Goal: Information Seeking & Learning: Learn about a topic

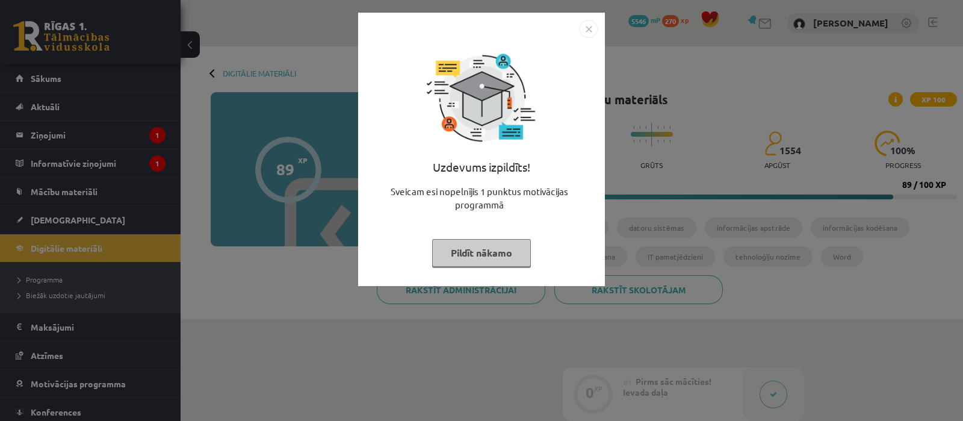
click at [473, 252] on button "Pildīt nākamo" at bounding box center [481, 253] width 99 height 28
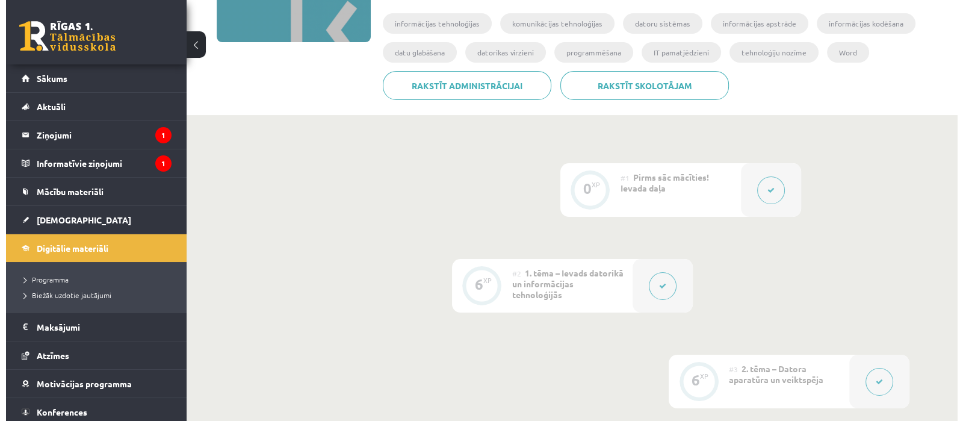
scroll to position [226, 0]
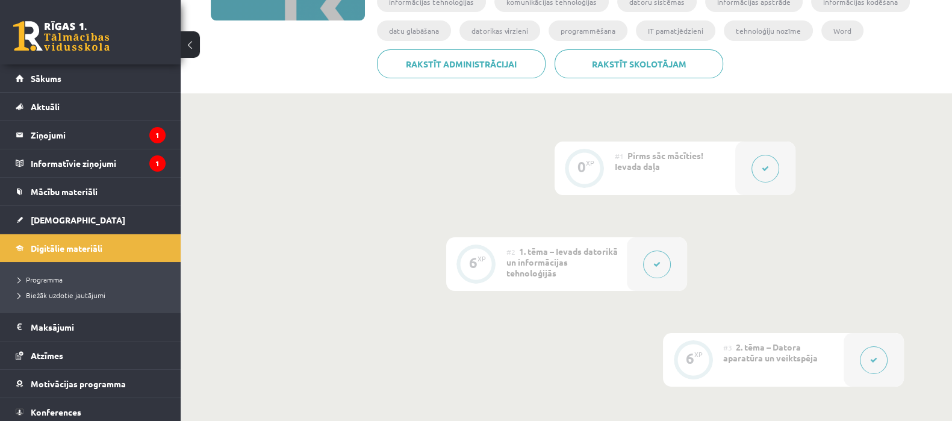
click at [656, 266] on icon at bounding box center [656, 264] width 7 height 7
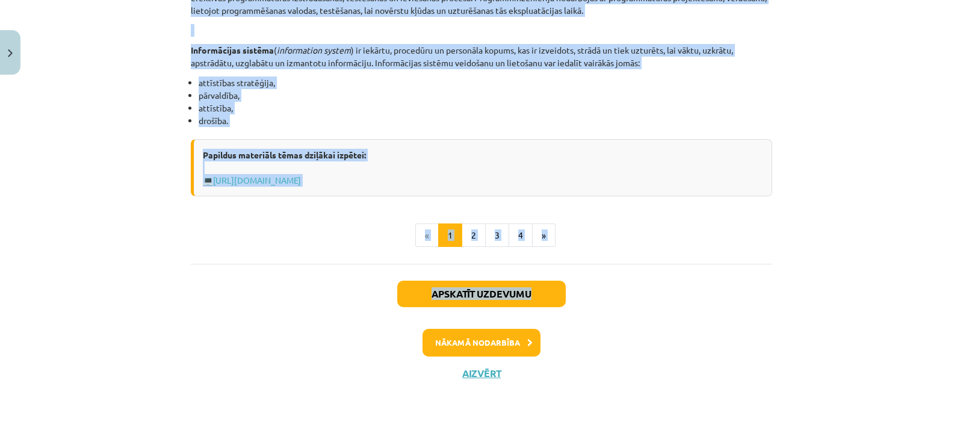
scroll to position [646, 0]
drag, startPoint x: 250, startPoint y: 242, endPoint x: 526, endPoint y: 185, distance: 281.6
copy div "LOREMIPSUMDO SI AMETCONSECTET ADIPISCINGE SEDDOEIUSMODT Incididun utlabore Etdo…"
click at [468, 233] on button "2" at bounding box center [474, 235] width 24 height 24
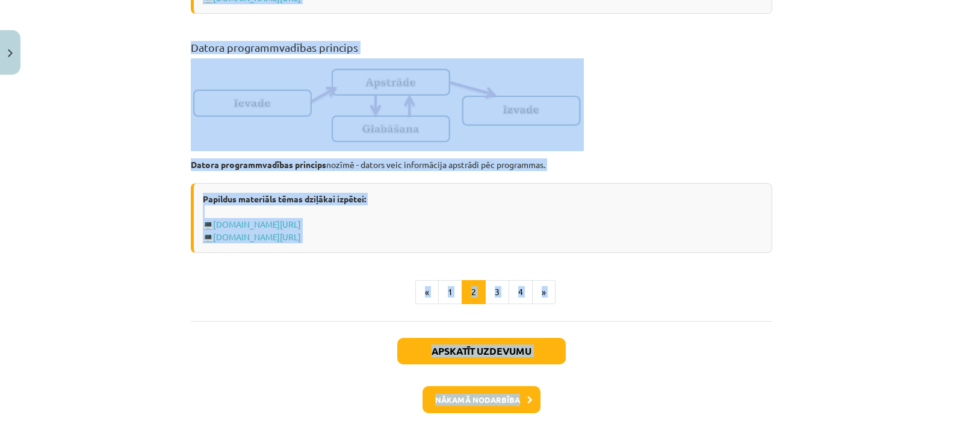
scroll to position [860, 0]
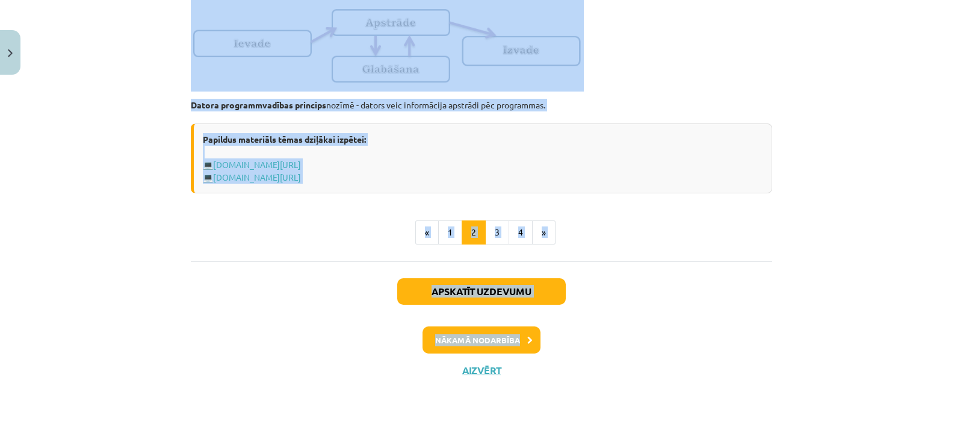
drag, startPoint x: 184, startPoint y: 235, endPoint x: 494, endPoint y: 176, distance: 315.0
copy div "Loremipsumdo sitametcons adipiscingeli Seddoeiusmod temporincidi ( UT ) lab etd…"
click at [494, 229] on button "3" at bounding box center [497, 232] width 24 height 24
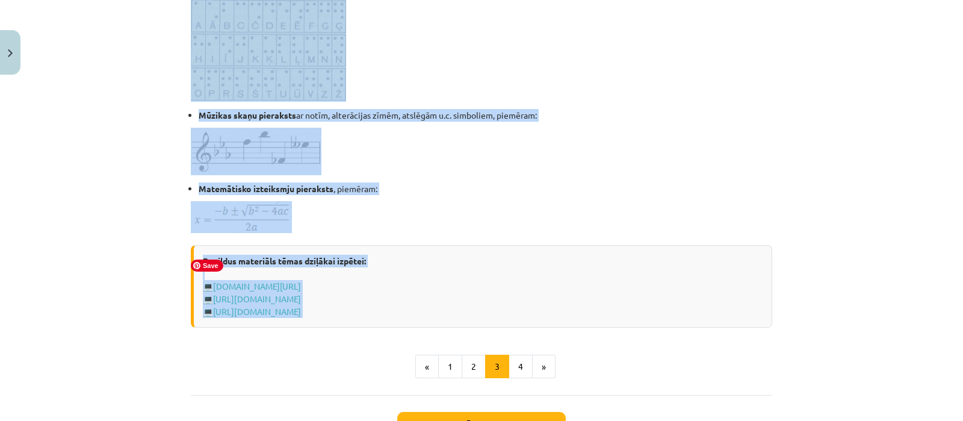
scroll to position [753, 0]
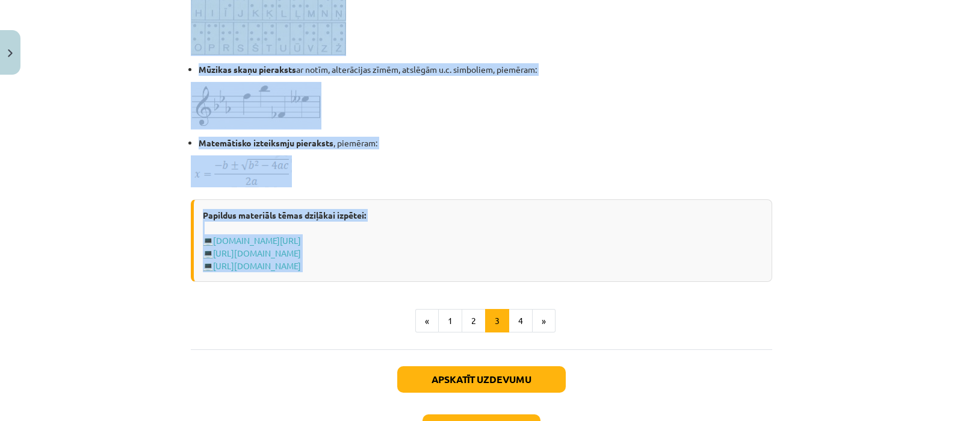
drag, startPoint x: 184, startPoint y: 234, endPoint x: 552, endPoint y: 267, distance: 369.4
copy div "Loremipsumdo sitametc, adipiscingel seddoeiu temporincid Utla ( etdo ) - magnaa…"
click at [520, 319] on button "4" at bounding box center [521, 321] width 24 height 24
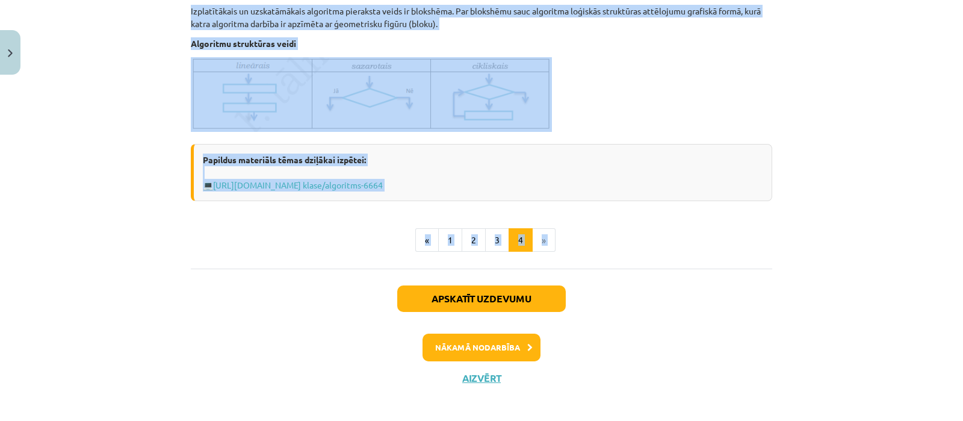
scroll to position [526, 0]
drag, startPoint x: 183, startPoint y: 235, endPoint x: 477, endPoint y: 187, distance: 298.2
copy div "Loremipsu Dolorsita - consecte adipisc elitse, doeiu temporin, utla etdolo magn…"
click at [474, 344] on button "Nākamā nodarbība" at bounding box center [482, 347] width 118 height 28
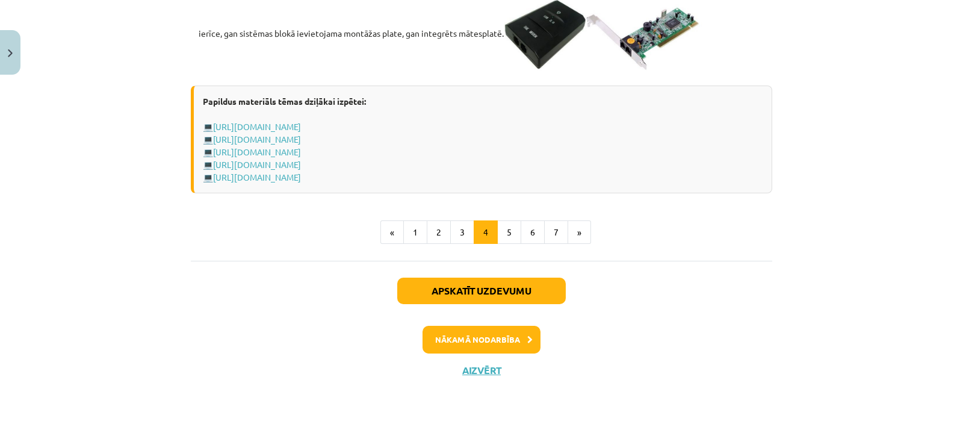
scroll to position [2232, 0]
drag, startPoint x: 186, startPoint y: 209, endPoint x: 520, endPoint y: 175, distance: 335.3
copy div "Loremipsumd sitamet Consectetur adipis ( elitseddoe tempor ) — incidid utla etd…"
click at [499, 230] on button "5" at bounding box center [509, 232] width 24 height 24
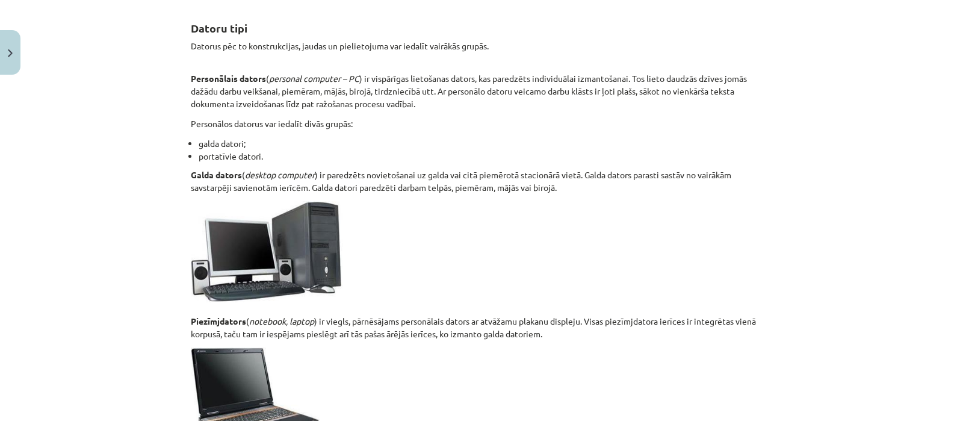
scroll to position [699, 0]
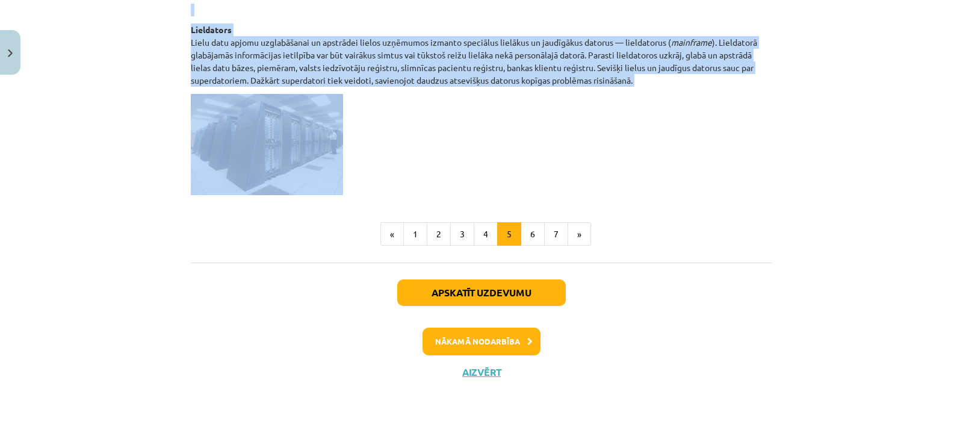
drag, startPoint x: 185, startPoint y: 235, endPoint x: 515, endPoint y: 184, distance: 333.9
copy div "Loremi dolo Sitamet con ad elitseddoeius, tempor in utlaboreetdo mag aliquae ad…"
click at [529, 228] on button "6" at bounding box center [533, 234] width 24 height 24
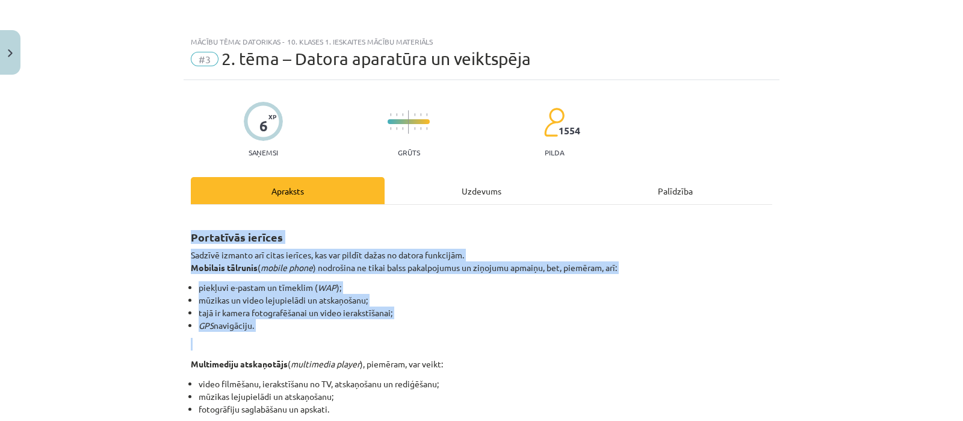
scroll to position [226, 0]
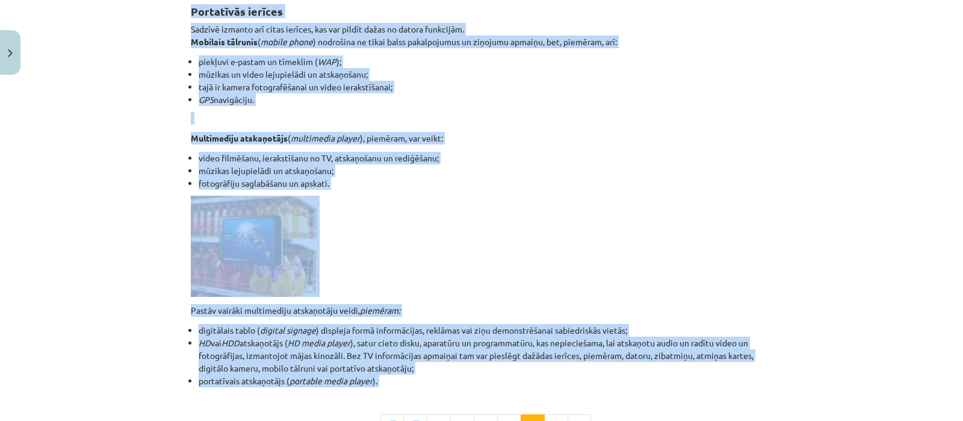
drag, startPoint x: 185, startPoint y: 235, endPoint x: 428, endPoint y: 388, distance: 286.8
click at [428, 388] on div "Portatīvās ierīces Sadzīvē izmanto arī citas ierīces, kas var pildīt dažas no d…" at bounding box center [482, 214] width 582 height 448
copy div "Loremipsum dolorsi Ametcon adipisc eli seddo eiusmod, tem inc utlabo etdol ma a…"
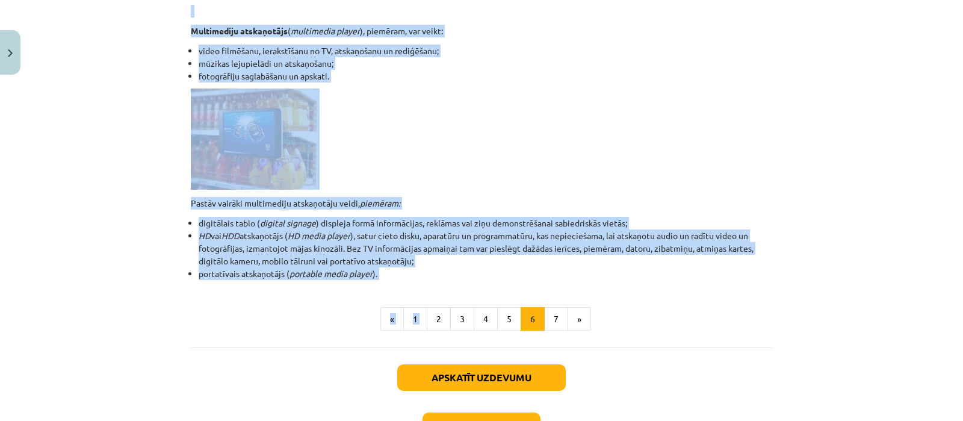
scroll to position [418, 0]
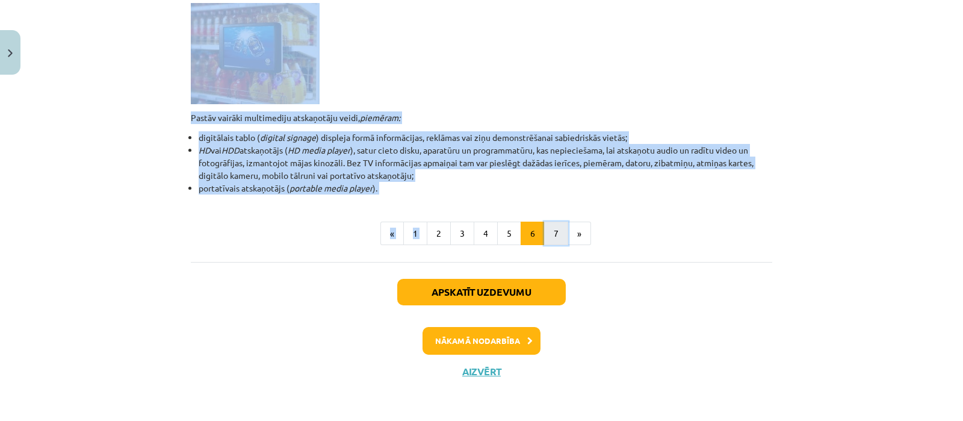
click at [552, 223] on button "7" at bounding box center [556, 234] width 24 height 24
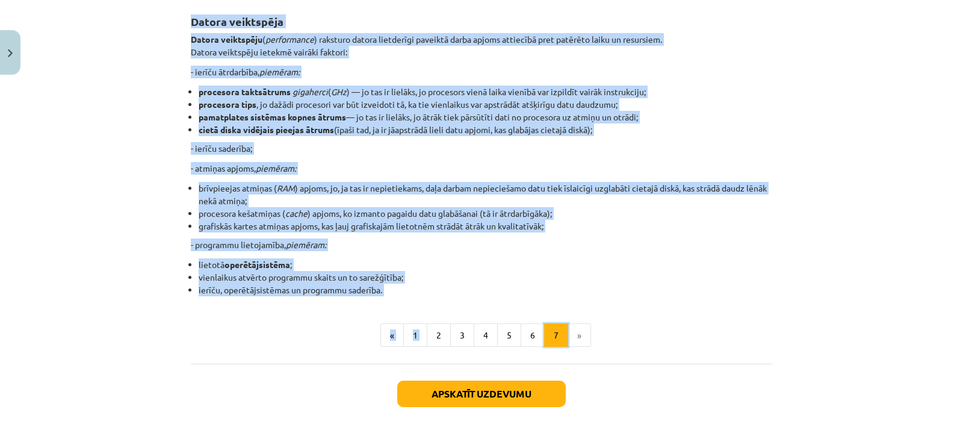
scroll to position [215, 0]
click at [505, 266] on li "lietotā operētājsistēma ;" at bounding box center [486, 265] width 574 height 13
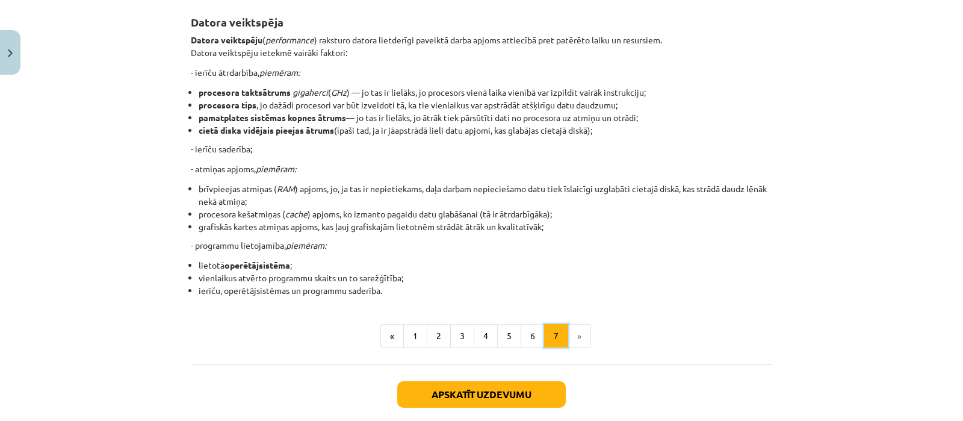
click at [553, 332] on button "7" at bounding box center [556, 336] width 24 height 24
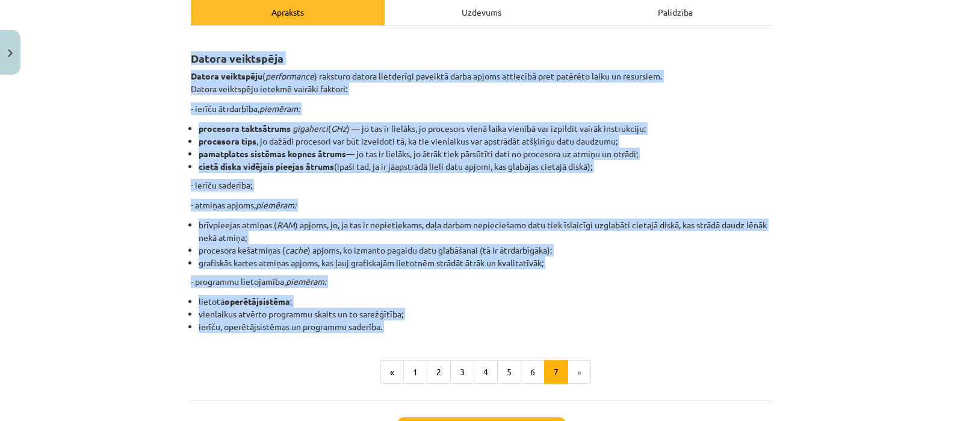
scroll to position [300, 0]
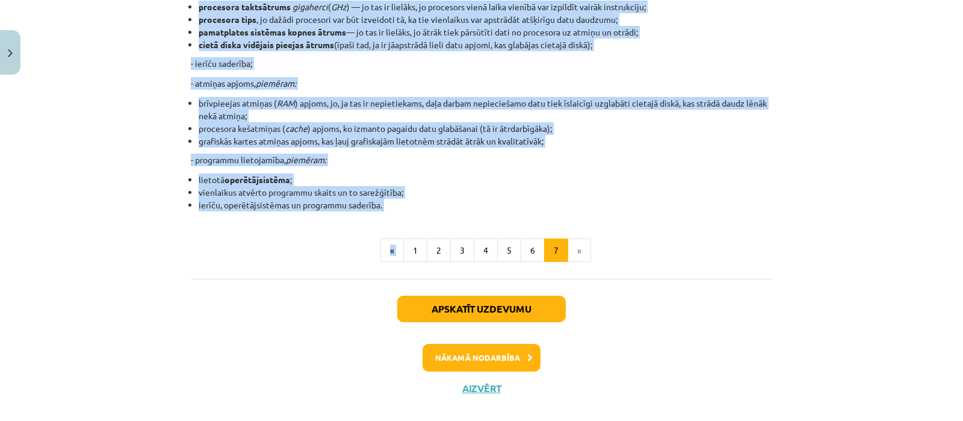
drag, startPoint x: 187, startPoint y: 237, endPoint x: 402, endPoint y: 210, distance: 216.6
click at [402, 210] on div "Datora veiktspēja Datora veiktspēju ( performance ) raksturo datora lietderīgi …" at bounding box center [482, 88] width 582 height 347
copy div "Loremi dolorsitam Consec adipiscing ( elitseddoei ) temporin utlabo etdolorema …"
click at [476, 356] on button "Nākamā nodarbība" at bounding box center [482, 358] width 118 height 28
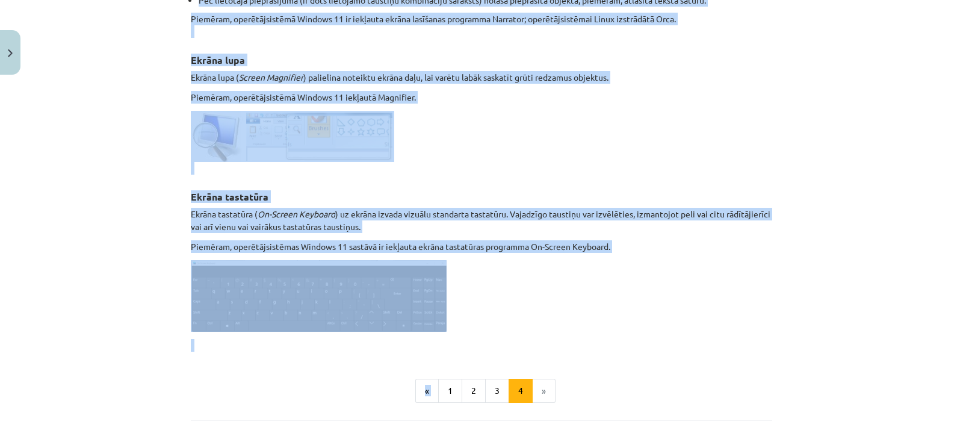
scroll to position [704, 0]
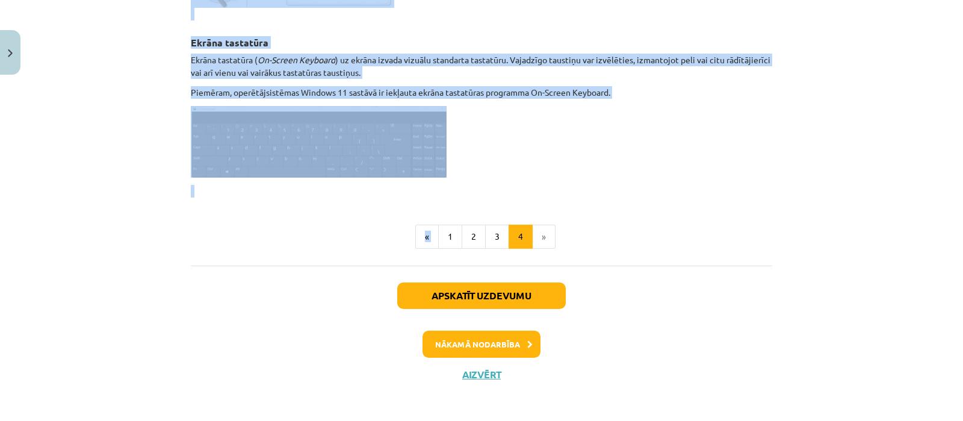
click at [615, 118] on p at bounding box center [482, 142] width 582 height 72
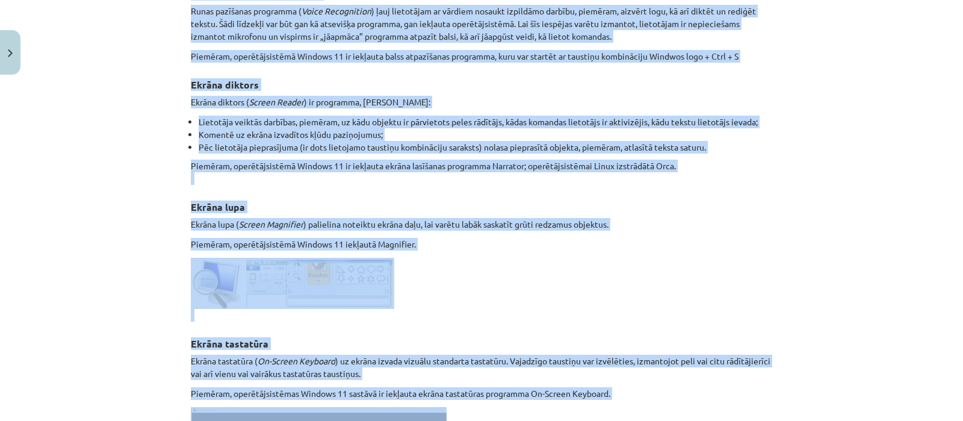
scroll to position [526, 0]
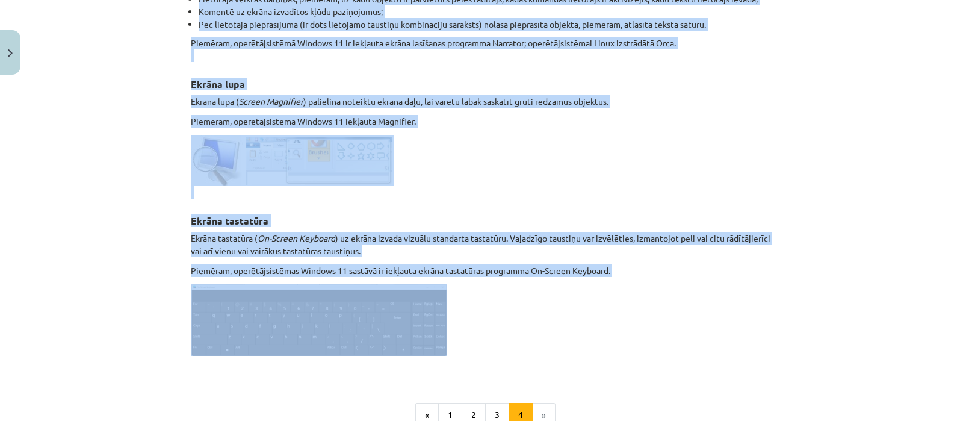
drag, startPoint x: 184, startPoint y: 231, endPoint x: 638, endPoint y: 336, distance: 466.0
click at [638, 336] on div "Programmas datora lietotājiem ar īpašām vajadzībām Lai atvieglotu darbu ar dato…" at bounding box center [482, 32] width 582 height 686
copy div "Loremipsum dolors ametconsect ad elitse doeiusmodt Inc utlaboreet dolor ma aliq…"
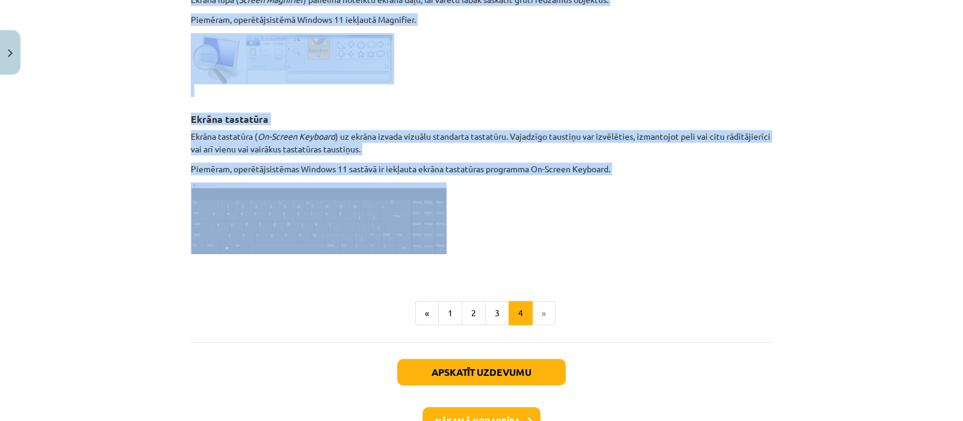
scroll to position [704, 0]
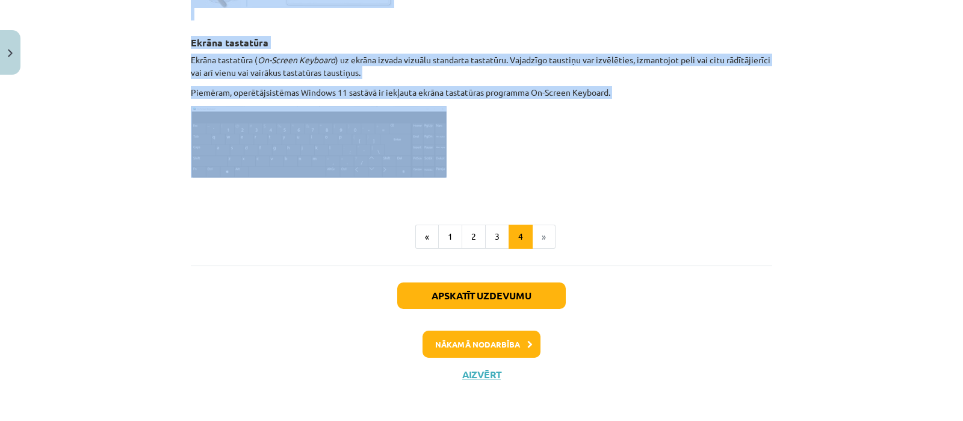
click at [626, 166] on p at bounding box center [482, 142] width 582 height 72
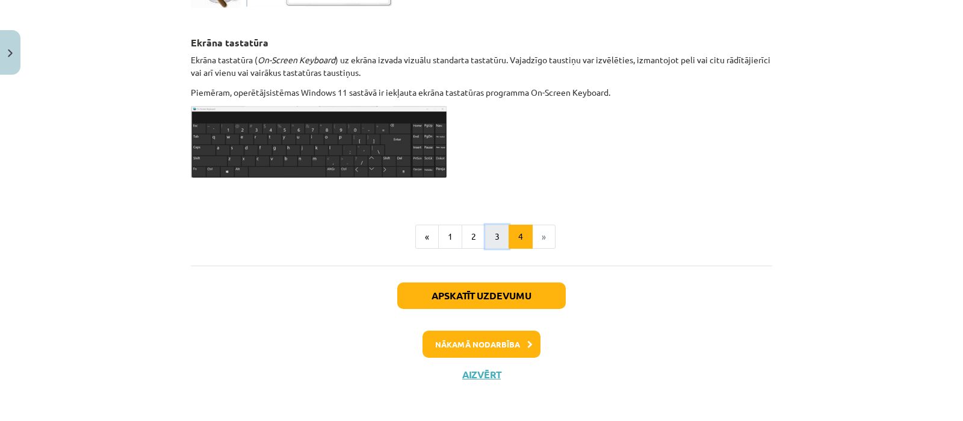
click at [490, 231] on button "3" at bounding box center [497, 237] width 24 height 24
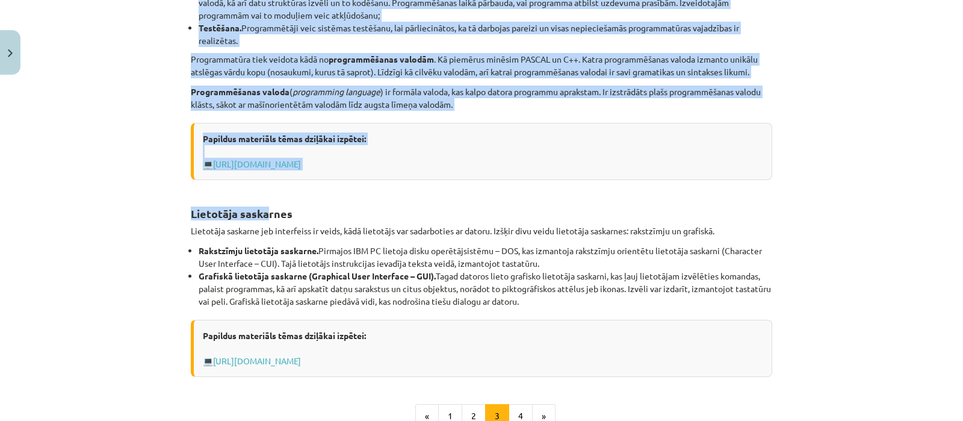
scroll to position [365, 0]
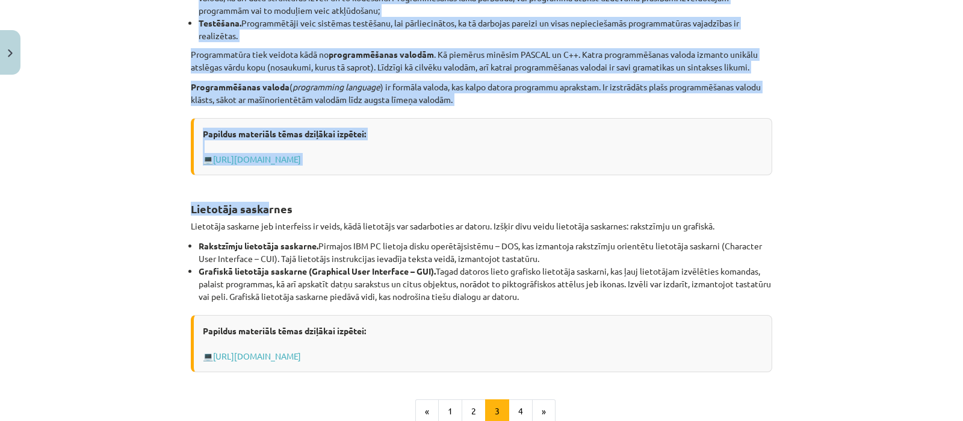
drag, startPoint x: 186, startPoint y: 167, endPoint x: 497, endPoint y: 359, distance: 365.6
click at [497, 359] on div "Programmu izstrādes rīki Programmu izstrādes rīki paredzēti jaunu programmu izs…" at bounding box center [482, 111] width 582 height 522
copy div "Loremipsu dolorsita cons Adipiscin elitseddo eius temporinc utlab etdolorem ali…"
click at [470, 411] on button "2" at bounding box center [474, 411] width 24 height 24
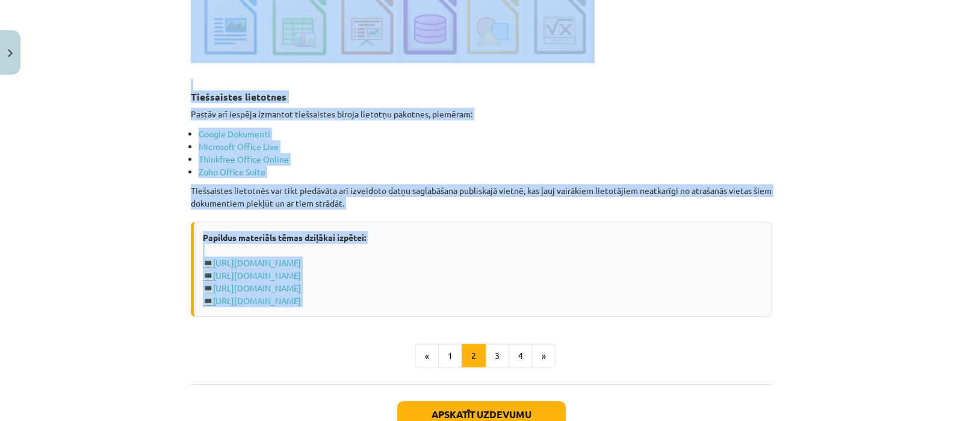
scroll to position [2031, 0]
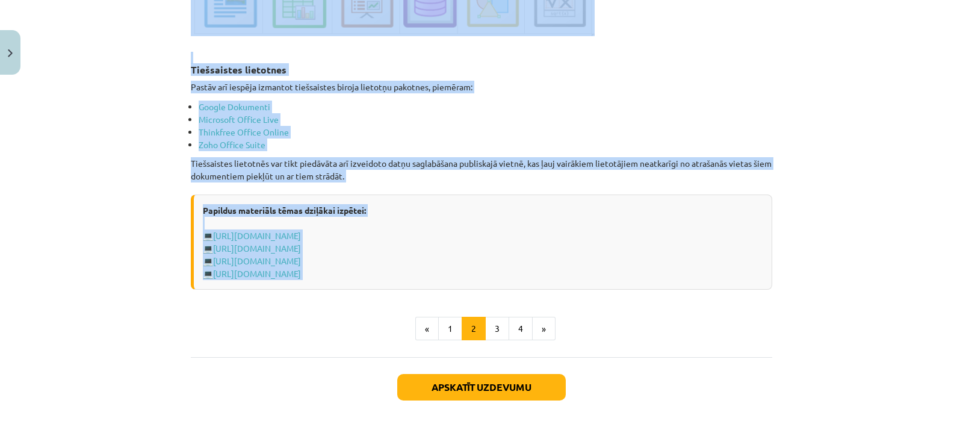
drag, startPoint x: 187, startPoint y: 237, endPoint x: 442, endPoint y: 267, distance: 257.0
click at [447, 320] on button "1" at bounding box center [450, 329] width 24 height 24
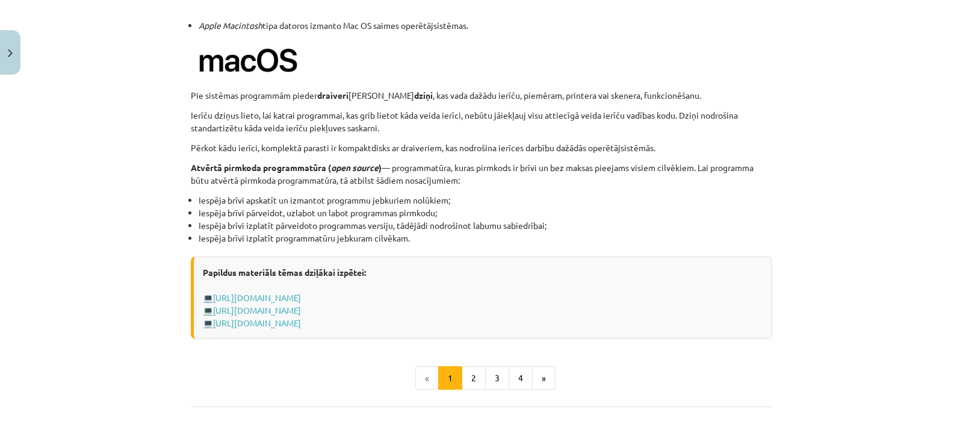
scroll to position [1321, 0]
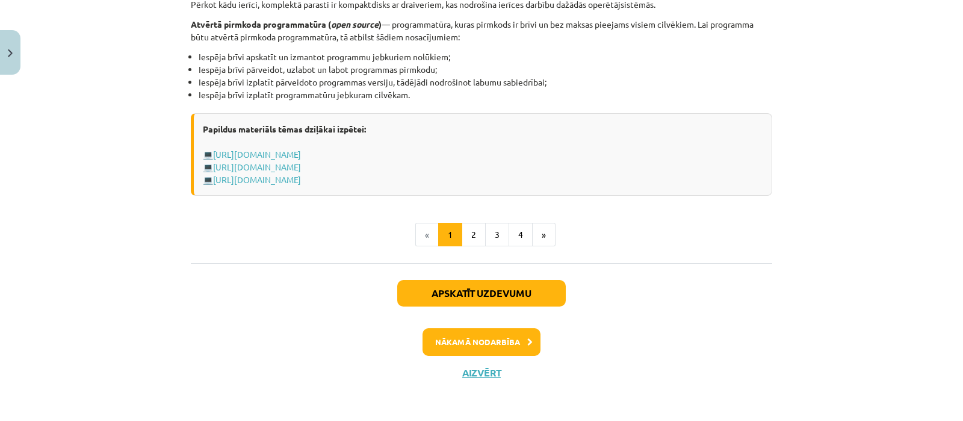
drag, startPoint x: 427, startPoint y: 245, endPoint x: 495, endPoint y: 188, distance: 88.9
click at [472, 337] on button "Nākamā nodarbība" at bounding box center [482, 342] width 118 height 28
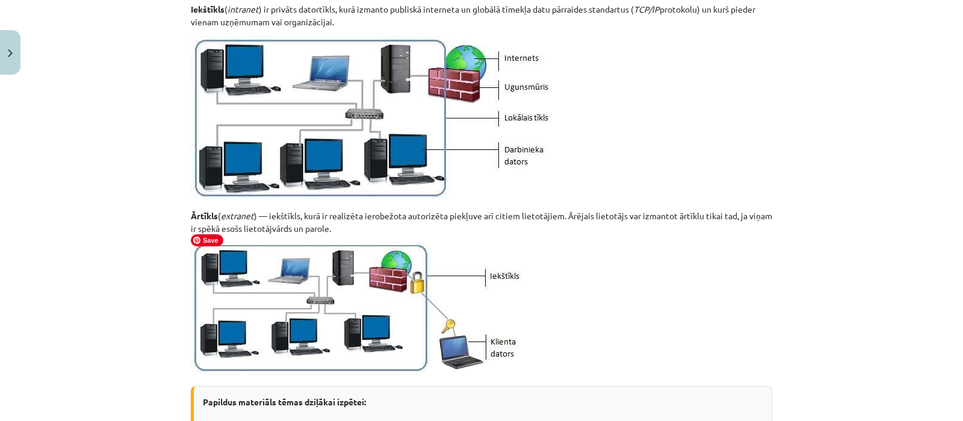
scroll to position [1529, 0]
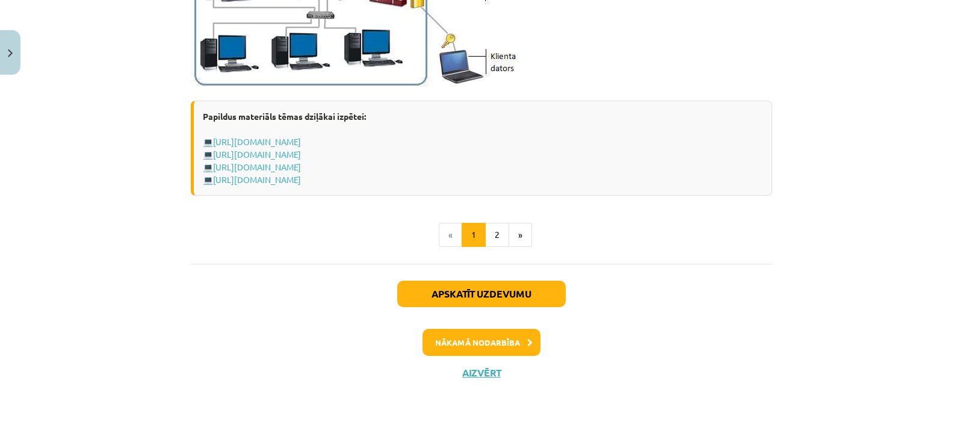
drag, startPoint x: 403, startPoint y: 215, endPoint x: 548, endPoint y: 183, distance: 148.0
click at [491, 227] on button "2" at bounding box center [497, 235] width 24 height 24
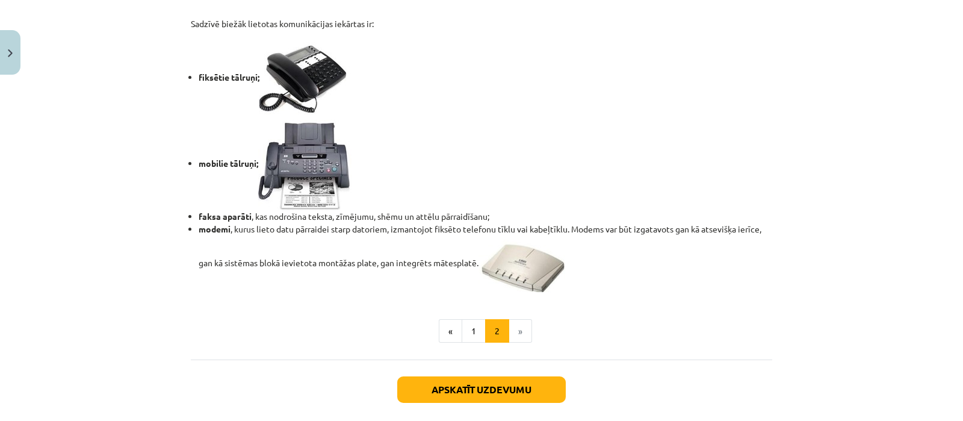
scroll to position [1095, 0]
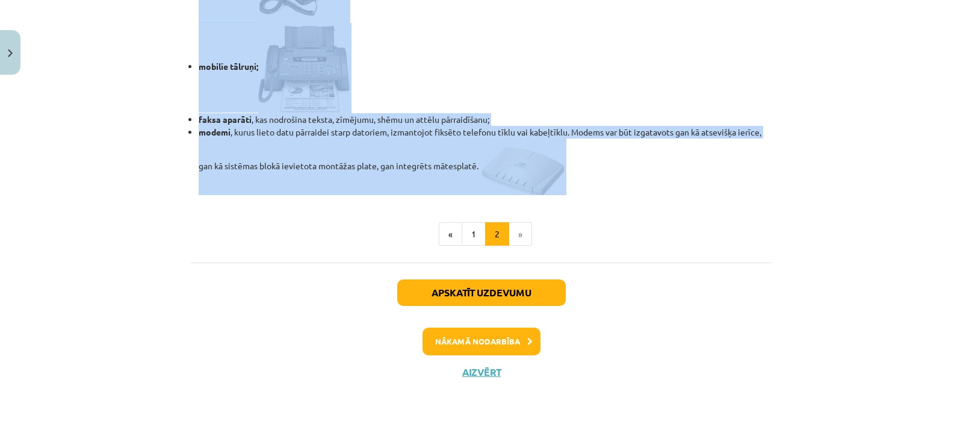
drag, startPoint x: 186, startPoint y: 234, endPoint x: 579, endPoint y: 182, distance: 396.6
click at [481, 333] on button "Nākamā nodarbība" at bounding box center [482, 342] width 118 height 28
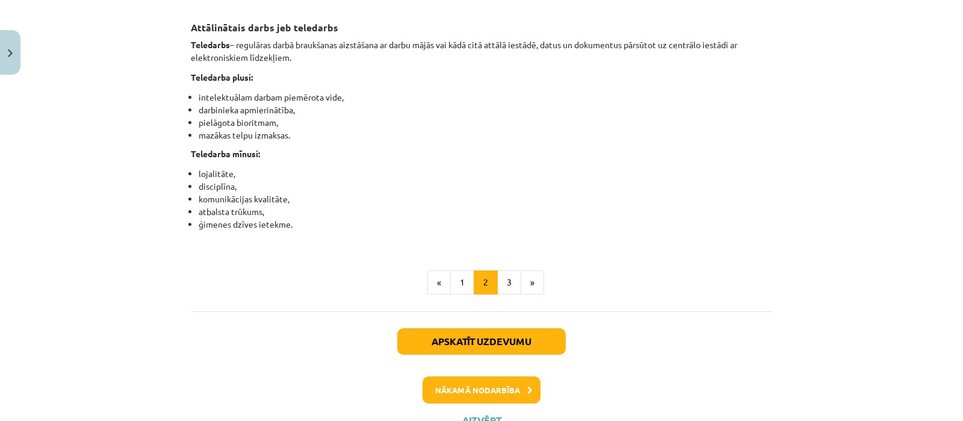
scroll to position [2009, 0]
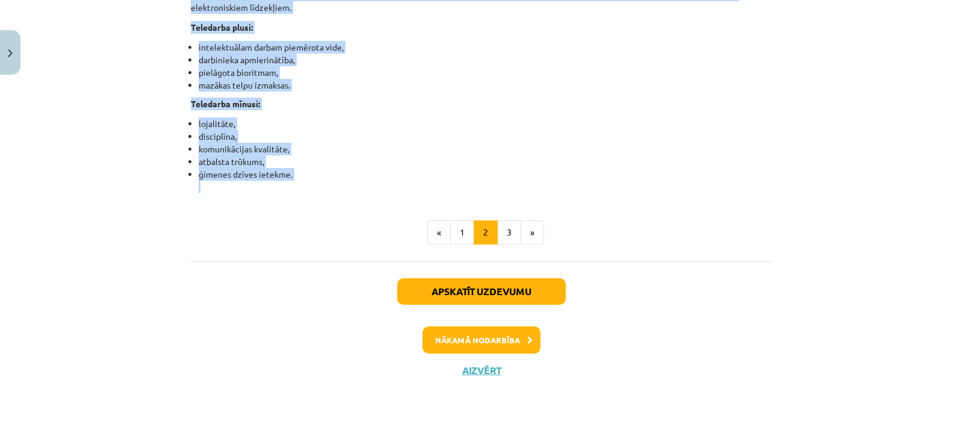
drag, startPoint x: 185, startPoint y: 197, endPoint x: 351, endPoint y: 184, distance: 166.7
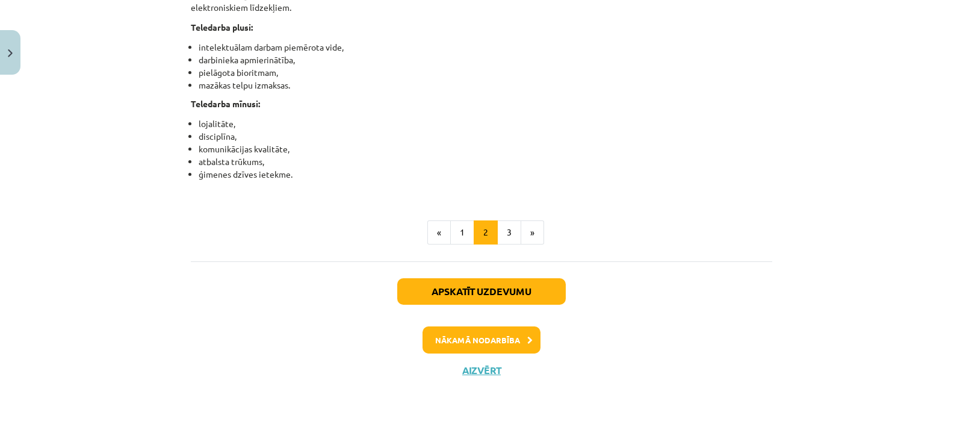
click at [454, 232] on button "1" at bounding box center [462, 232] width 24 height 24
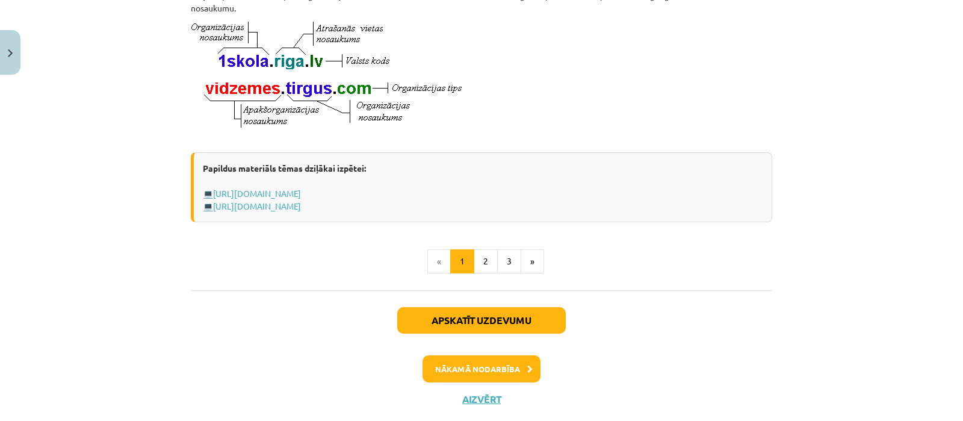
scroll to position [735, 0]
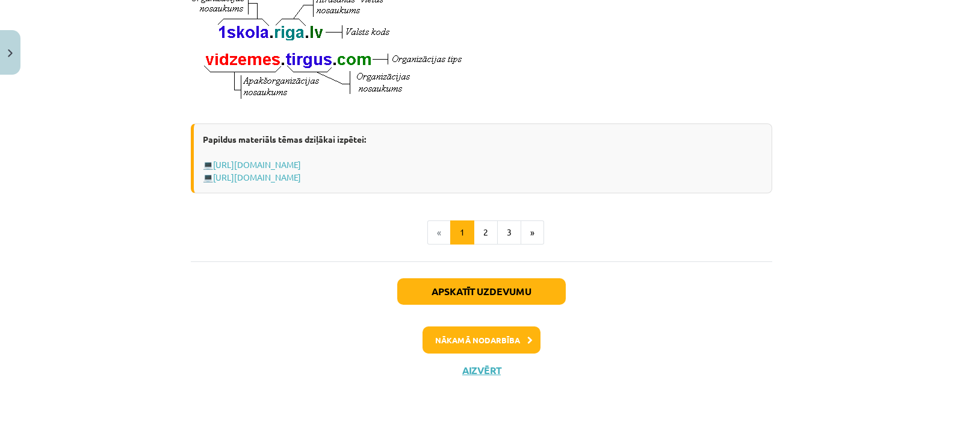
drag, startPoint x: 185, startPoint y: 233, endPoint x: 458, endPoint y: 184, distance: 277.2
click at [505, 233] on button "3" at bounding box center [509, 232] width 24 height 24
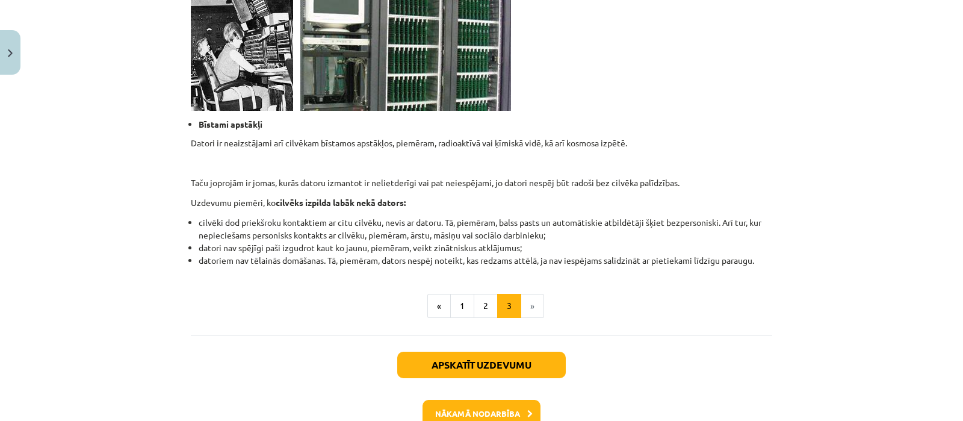
scroll to position [1228, 0]
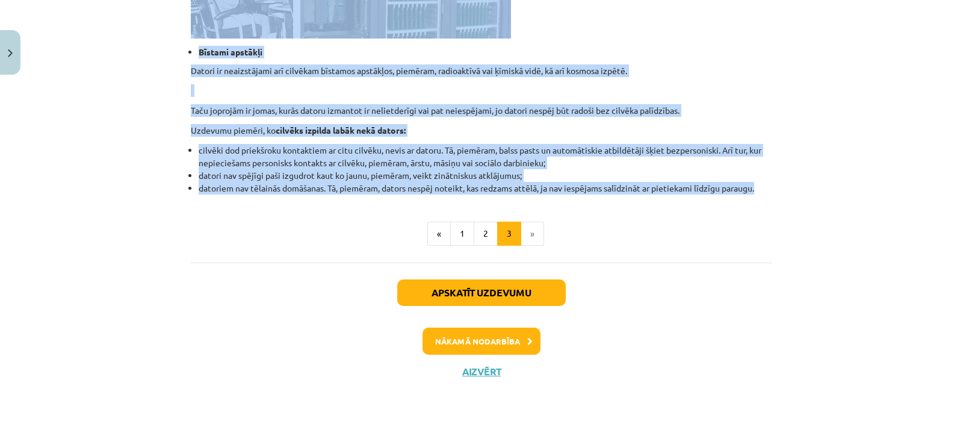
drag, startPoint x: 185, startPoint y: 166, endPoint x: 780, endPoint y: 189, distance: 595.3
click at [780, 189] on div "Mācību tēma: Datorikas - 10. klases 1. ieskaites mācību materiāls #6 5. tēma – …" at bounding box center [481, 210] width 963 height 421
click at [477, 338] on button "Nākamā nodarbība" at bounding box center [482, 342] width 118 height 28
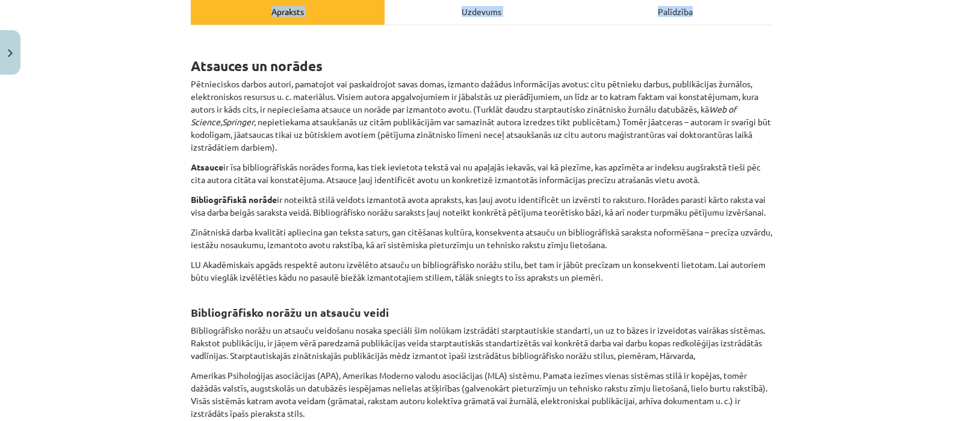
scroll to position [538, 0]
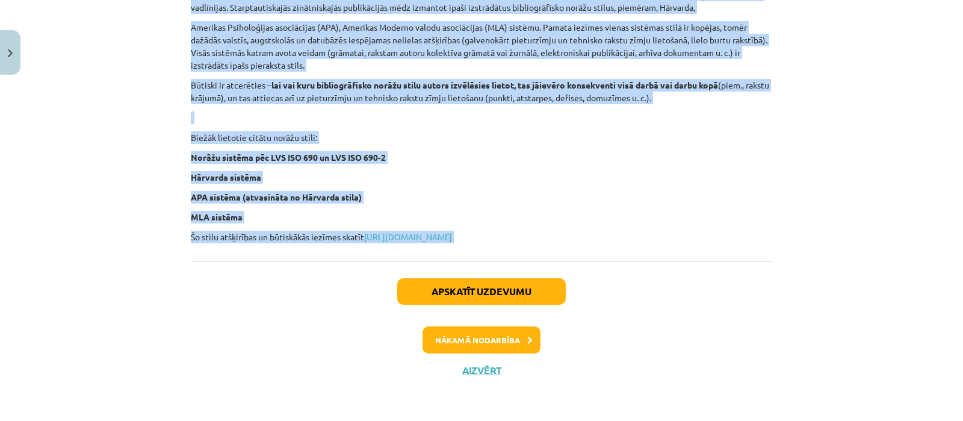
drag, startPoint x: 185, startPoint y: 213, endPoint x: 610, endPoint y: 247, distance: 425.9
click at [671, 216] on p "MLA sistēma" at bounding box center [482, 217] width 582 height 13
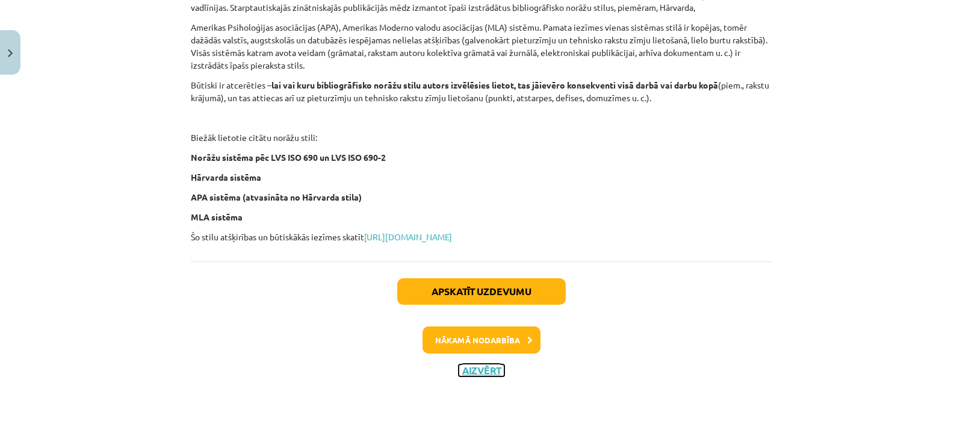
click at [468, 368] on button "Aizvērt" at bounding box center [482, 370] width 46 height 12
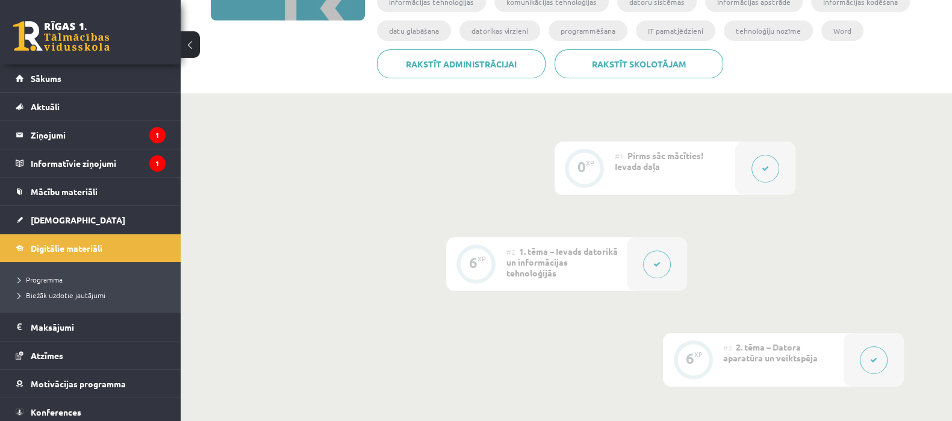
click at [875, 357] on icon at bounding box center [873, 359] width 7 height 7
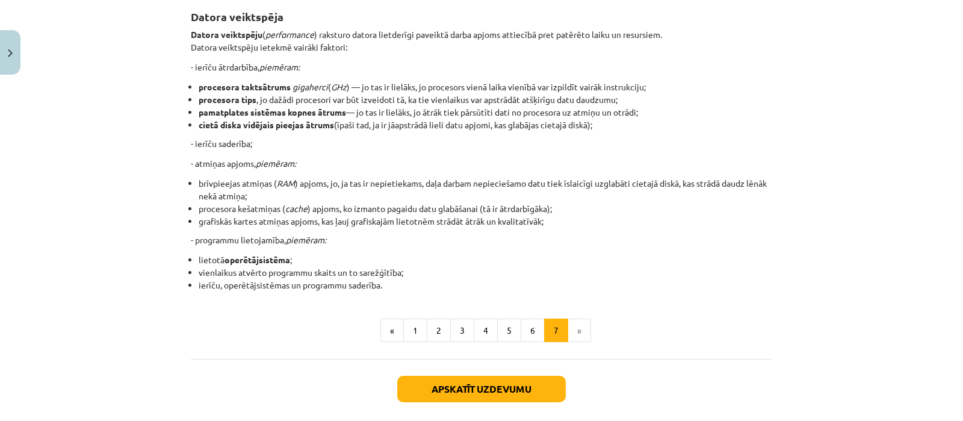
scroll to position [317, 0]
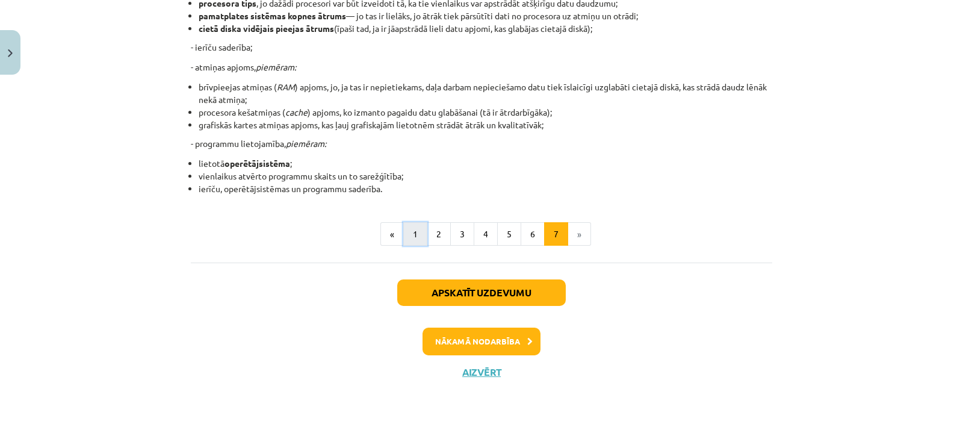
click at [409, 232] on button "1" at bounding box center [415, 234] width 24 height 24
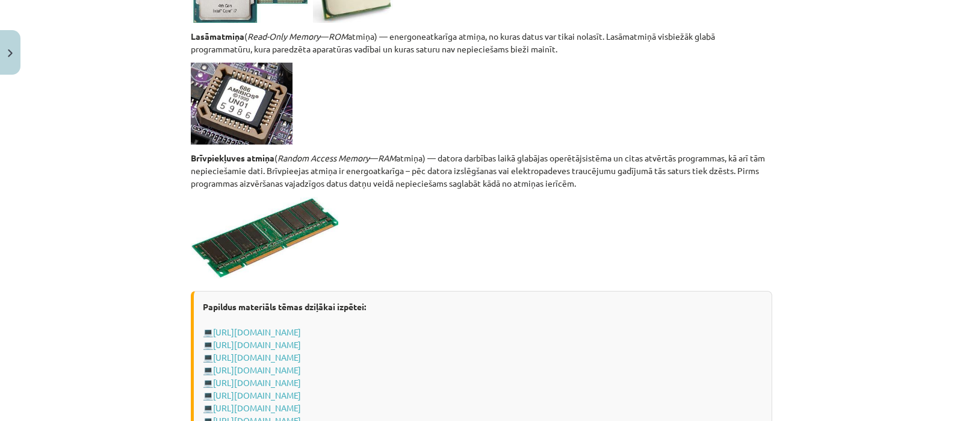
scroll to position [2194, 0]
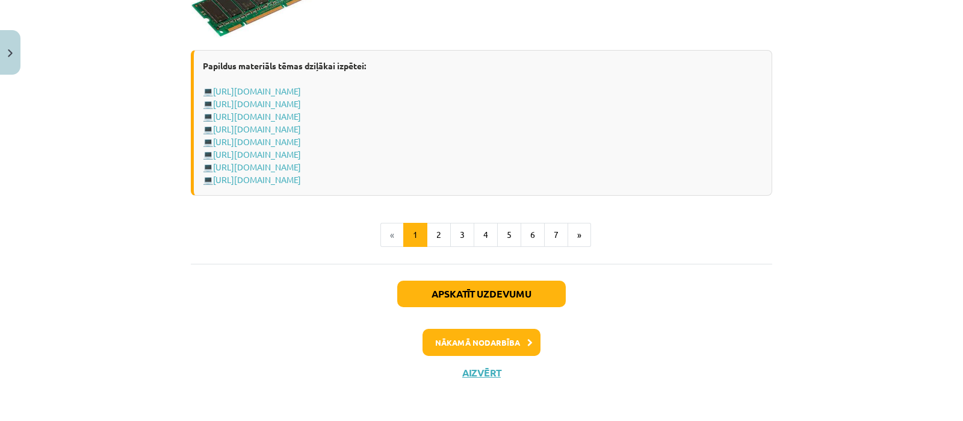
drag, startPoint x: 446, startPoint y: 180, endPoint x: 655, endPoint y: 175, distance: 209.6
click at [435, 233] on button "2" at bounding box center [439, 235] width 24 height 24
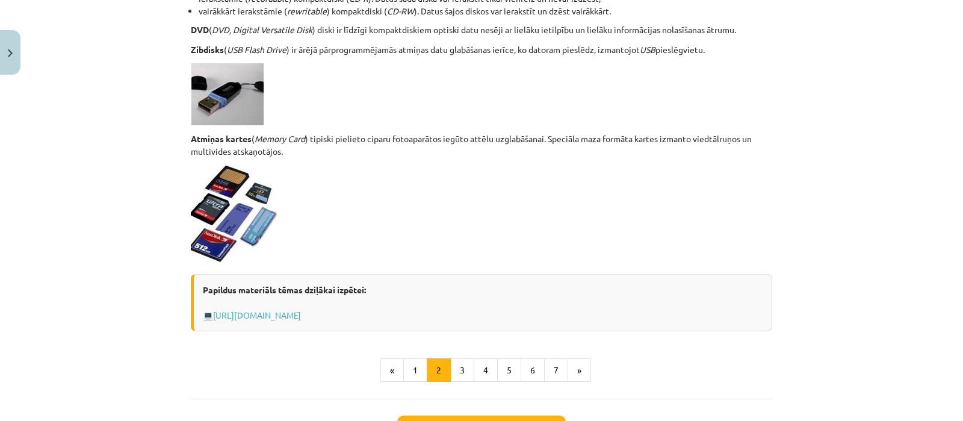
scroll to position [1113, 0]
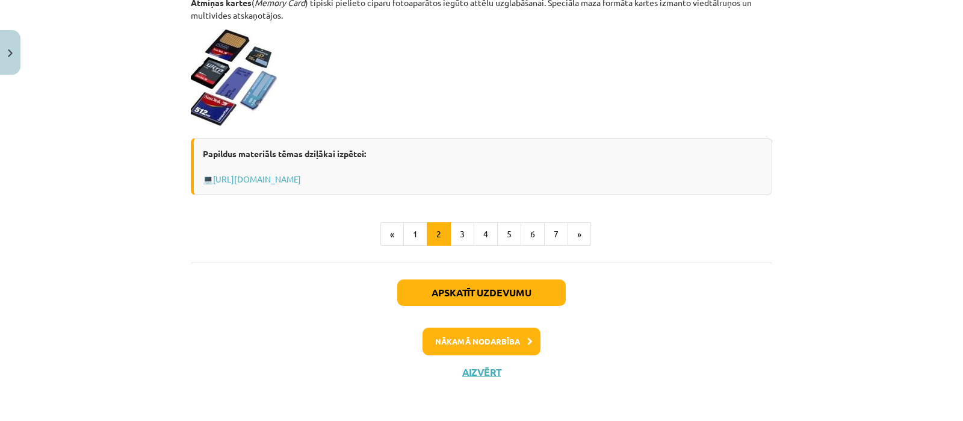
drag, startPoint x: 187, startPoint y: 234, endPoint x: 677, endPoint y: 176, distance: 493.4
click at [454, 228] on button "3" at bounding box center [462, 234] width 24 height 24
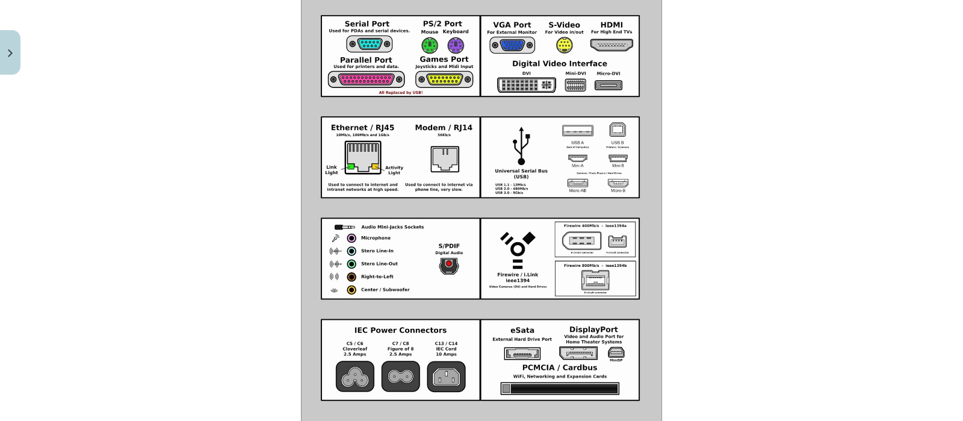
scroll to position [1469, 0]
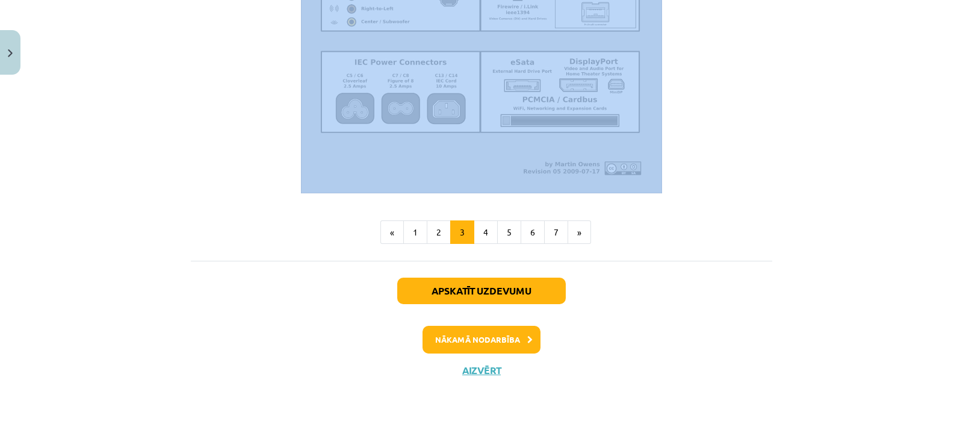
drag, startPoint x: 185, startPoint y: 174, endPoint x: 679, endPoint y: 166, distance: 493.2
click at [479, 230] on button "4" at bounding box center [486, 232] width 24 height 24
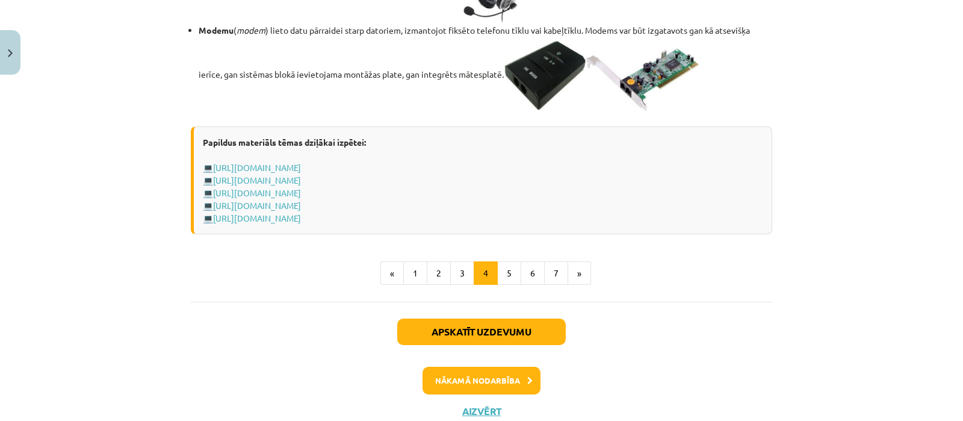
scroll to position [2232, 0]
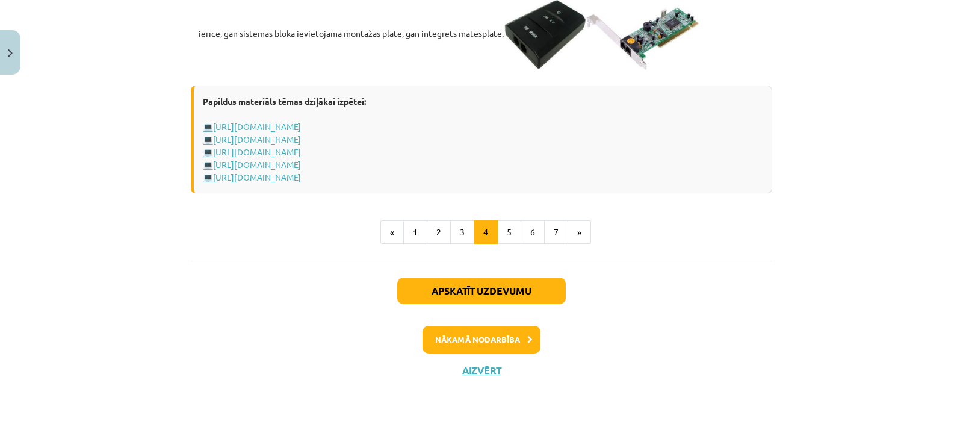
drag, startPoint x: 186, startPoint y: 169, endPoint x: 613, endPoint y: 182, distance: 427.1
click at [503, 231] on button "5" at bounding box center [509, 232] width 24 height 24
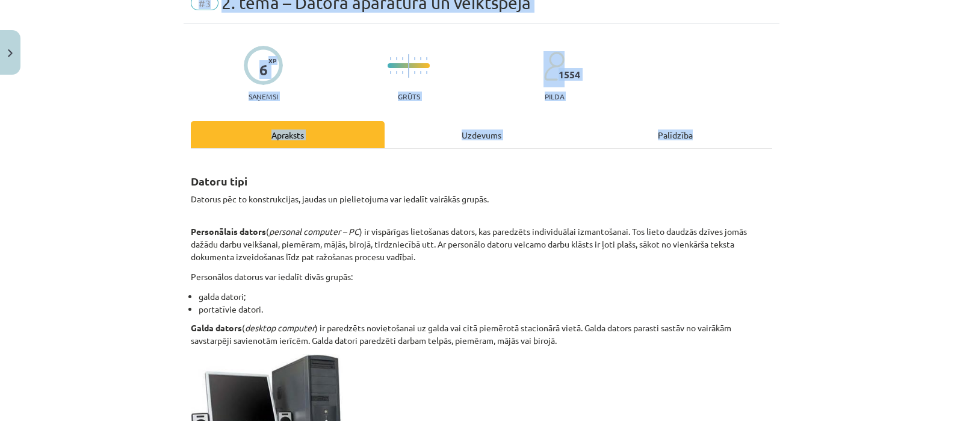
scroll to position [75, 0]
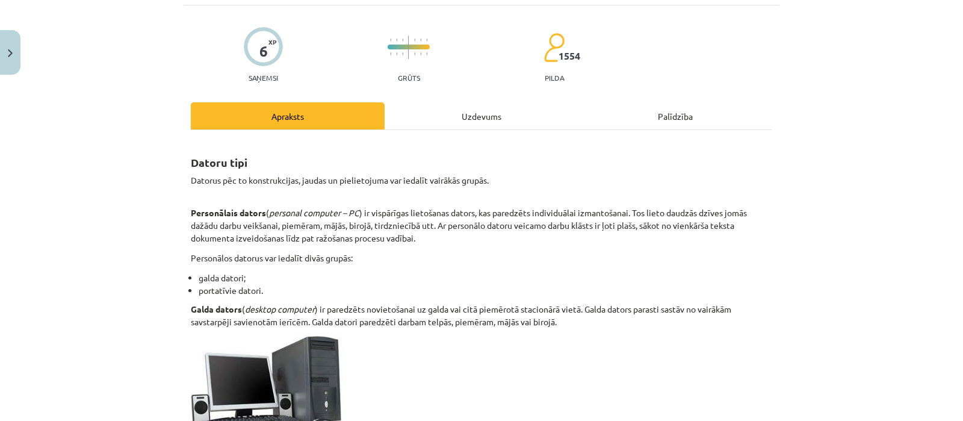
click at [484, 114] on div "Uzdevums" at bounding box center [482, 115] width 194 height 27
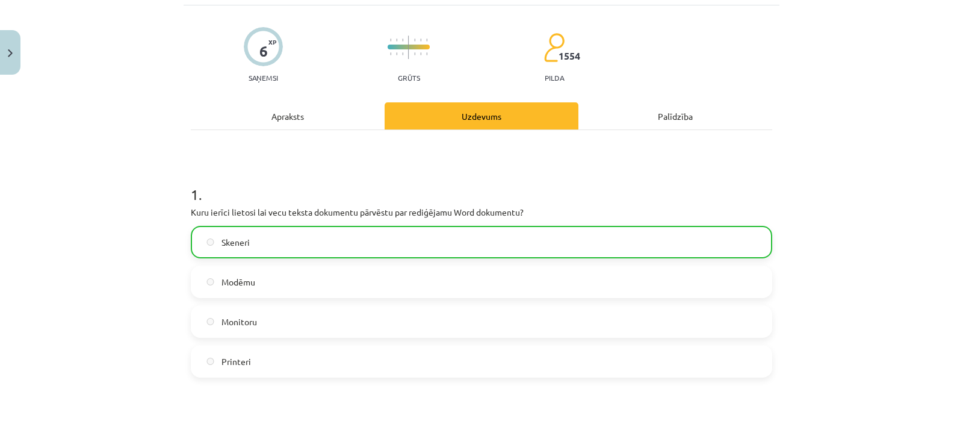
scroll to position [30, 0]
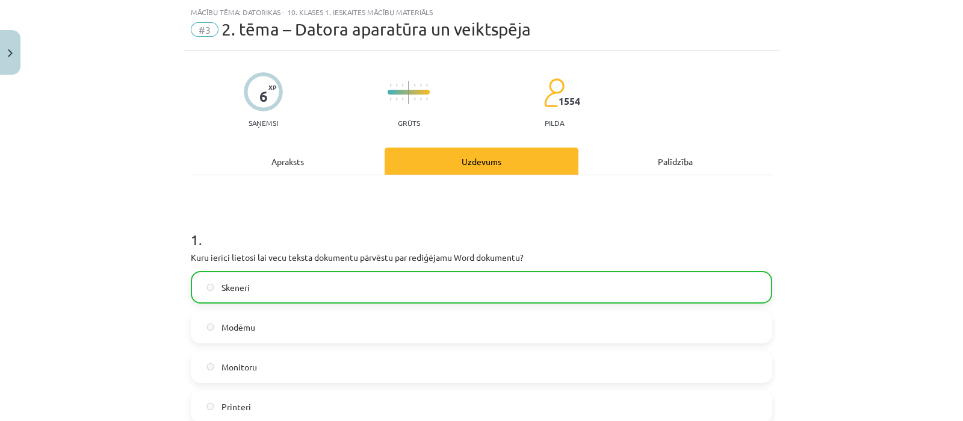
click at [270, 155] on div "Apraksts" at bounding box center [288, 161] width 194 height 27
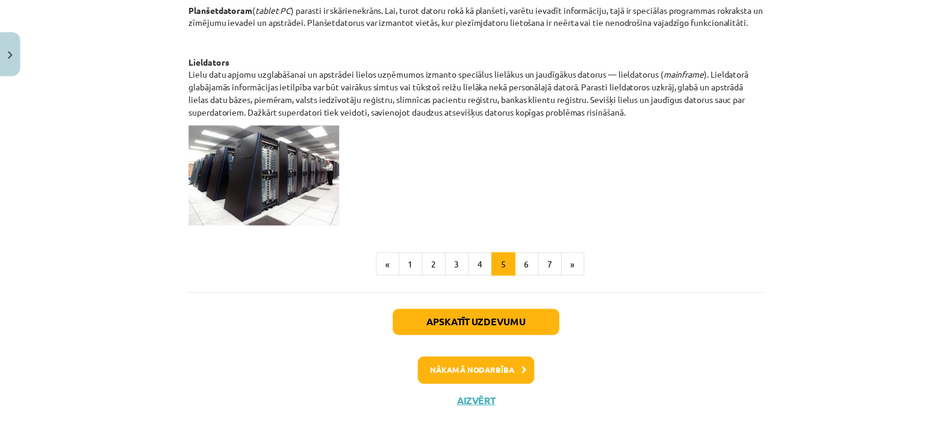
scroll to position [699, 0]
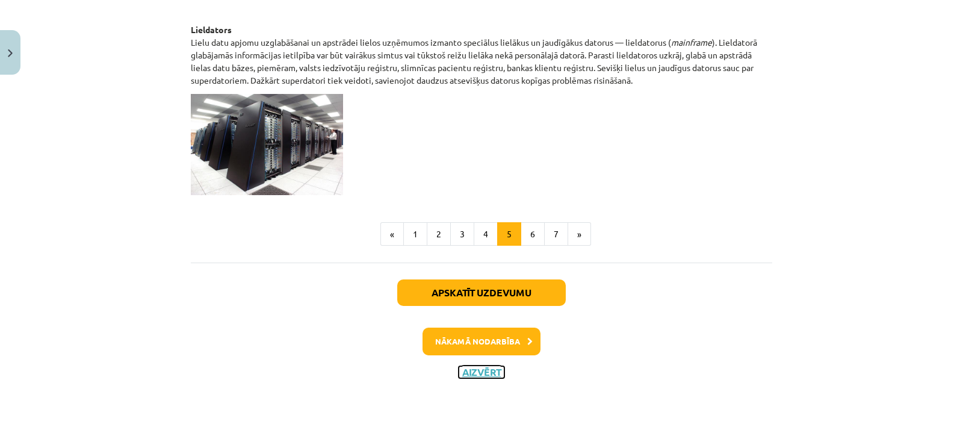
click at [483, 368] on button "Aizvērt" at bounding box center [482, 372] width 46 height 12
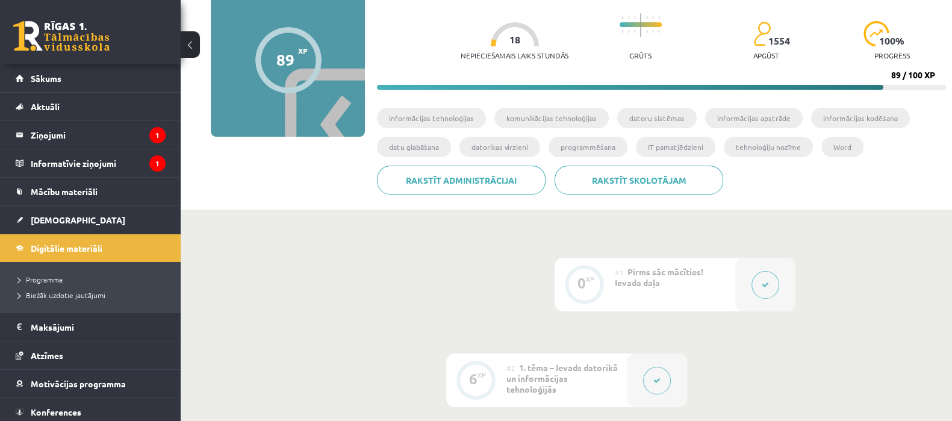
scroll to position [226, 0]
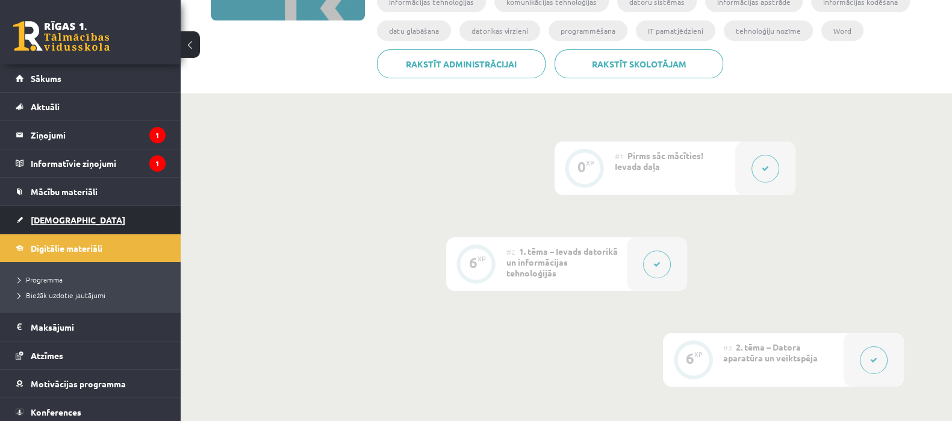
click at [50, 218] on span "[DEMOGRAPHIC_DATA]" at bounding box center [78, 219] width 95 height 11
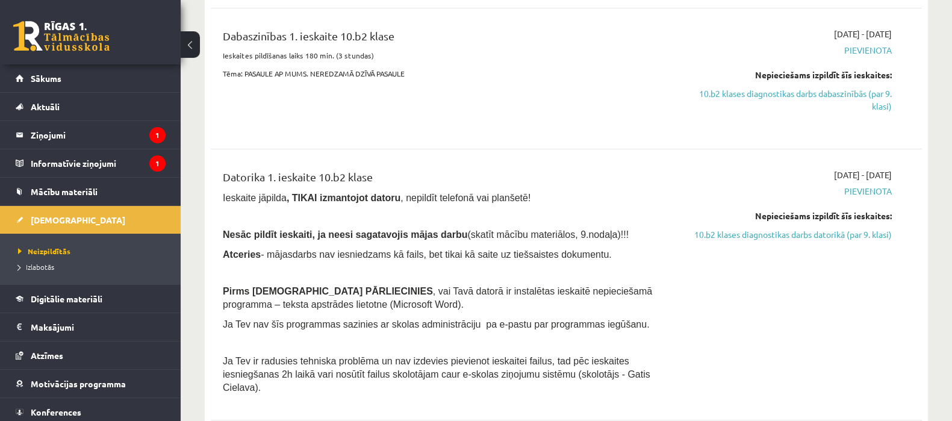
scroll to position [601, 0]
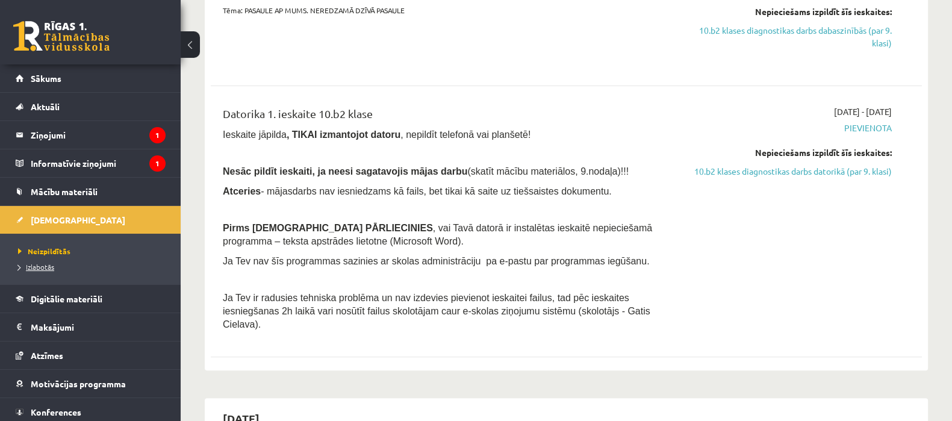
click at [45, 266] on span "Izlabotās" at bounding box center [36, 267] width 36 height 10
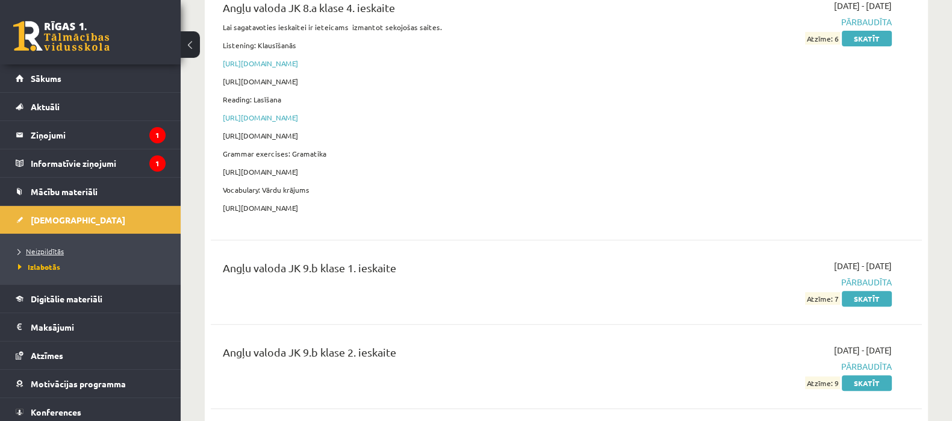
click at [56, 247] on span "Neizpildītās" at bounding box center [41, 251] width 46 height 10
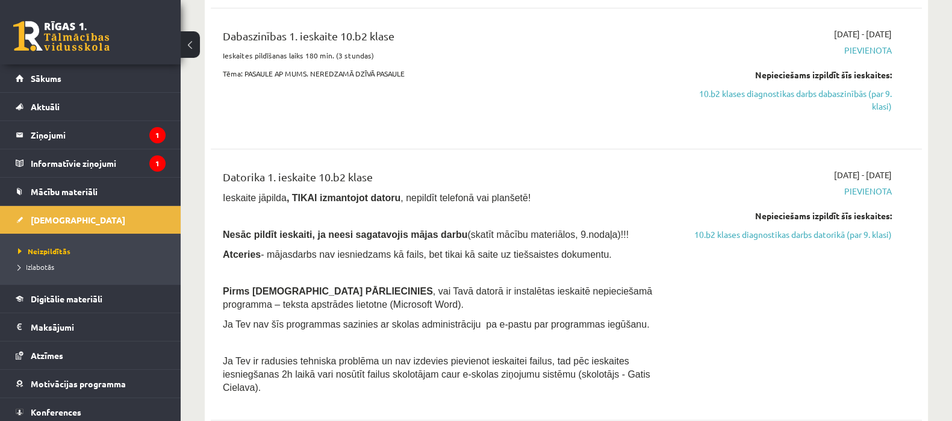
scroll to position [677, 0]
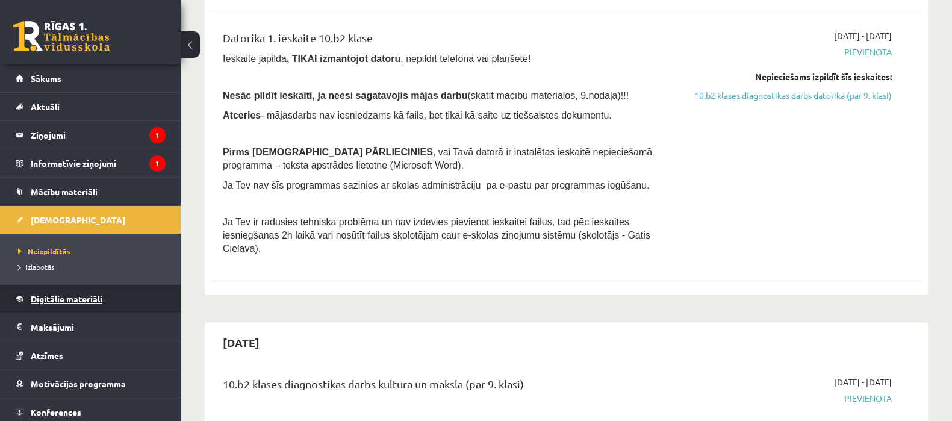
click at [60, 297] on span "Digitālie materiāli" at bounding box center [67, 298] width 72 height 11
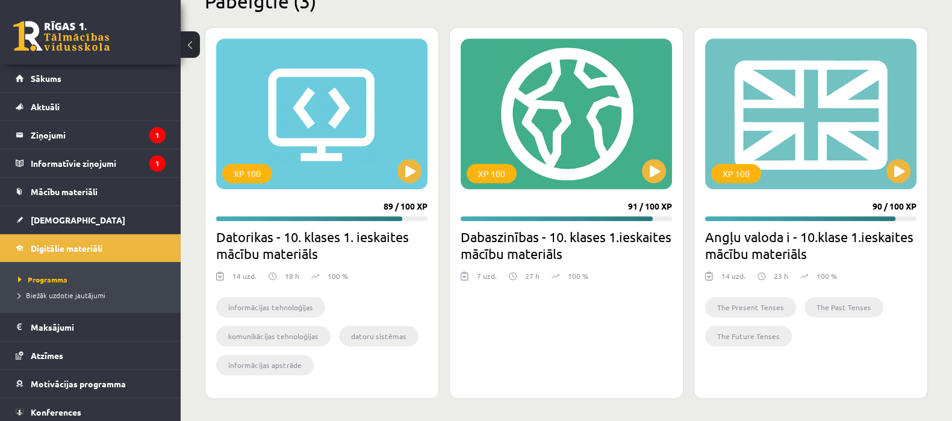
scroll to position [1138, 0]
click at [341, 131] on div "XP 100" at bounding box center [321, 113] width 211 height 151
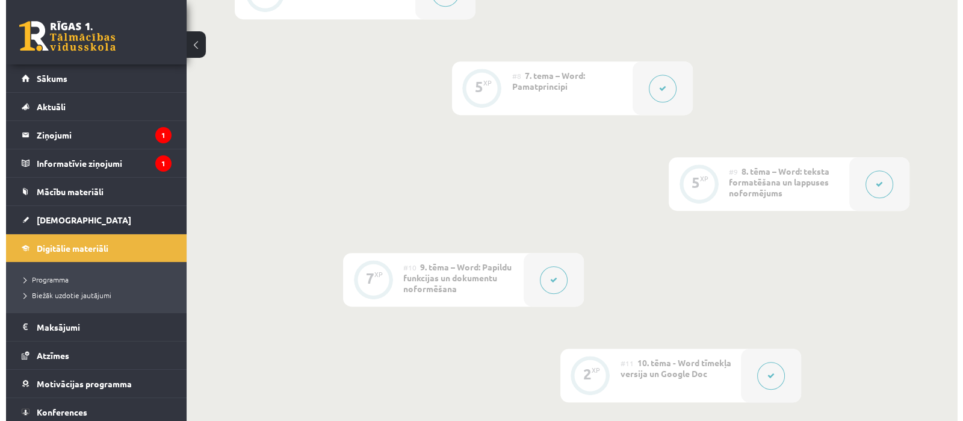
scroll to position [978, 0]
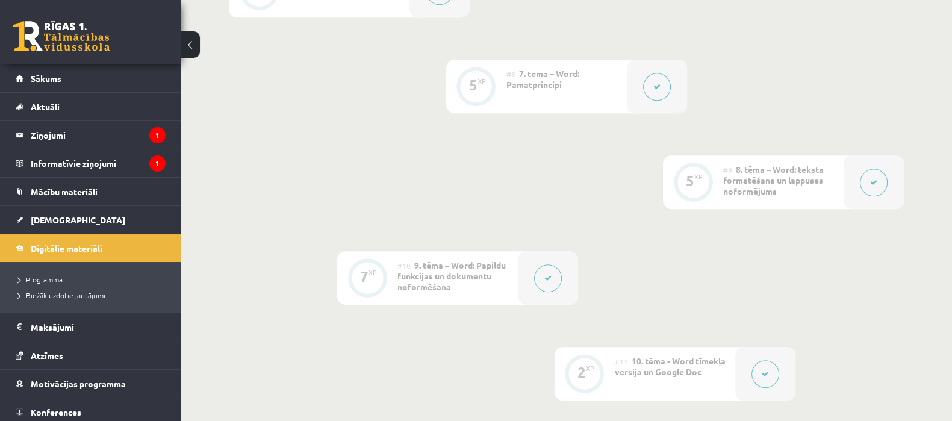
click at [547, 279] on icon at bounding box center [547, 278] width 7 height 7
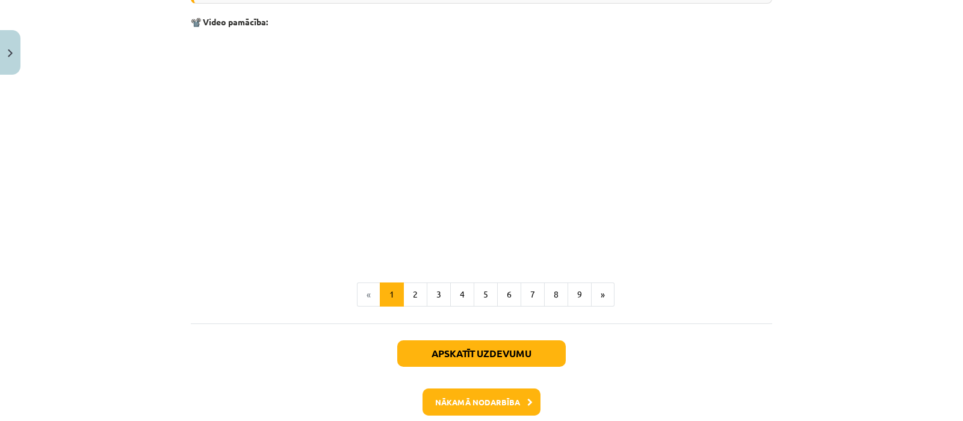
scroll to position [2590, 0]
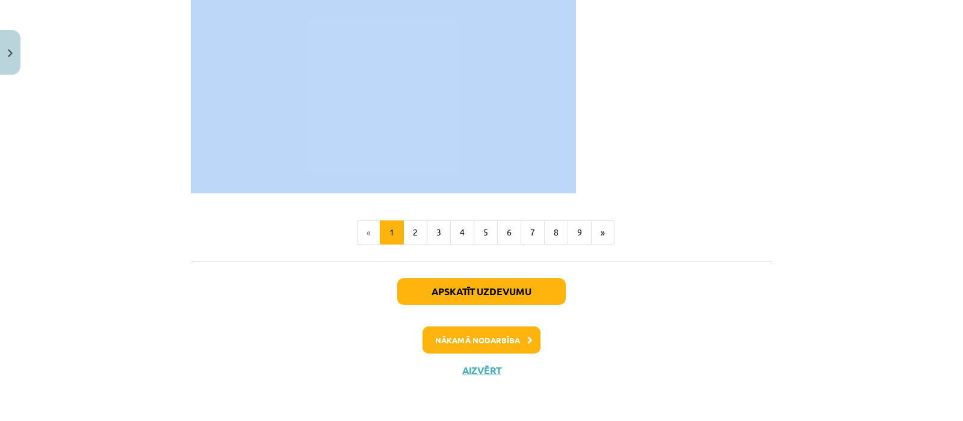
drag, startPoint x: 185, startPoint y: 236, endPoint x: 590, endPoint y: 158, distance: 412.1
copy div "Simbolu ievietošana Simbolu ievietošana — lentes cilne Insert Papildus materiāl…"
click at [409, 232] on button "2" at bounding box center [415, 232] width 24 height 24
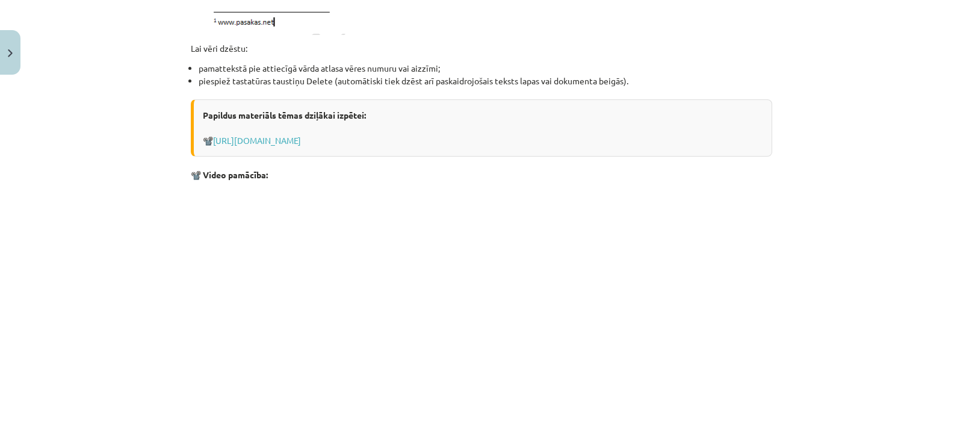
scroll to position [1525, 0]
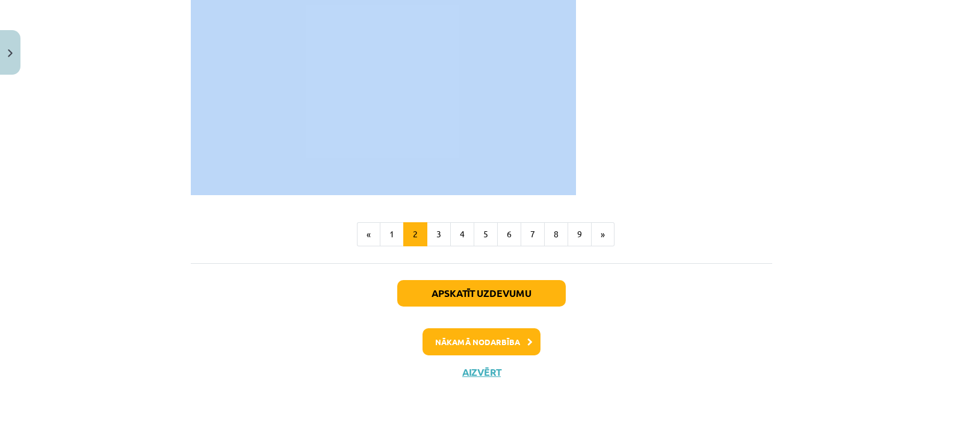
drag, startPoint x: 185, startPoint y: 238, endPoint x: 578, endPoint y: 175, distance: 398.1
copy div "Vēres (atsauces) ievietošana Lietotnē Word paredzēta iespēja pievienot tekstam …"
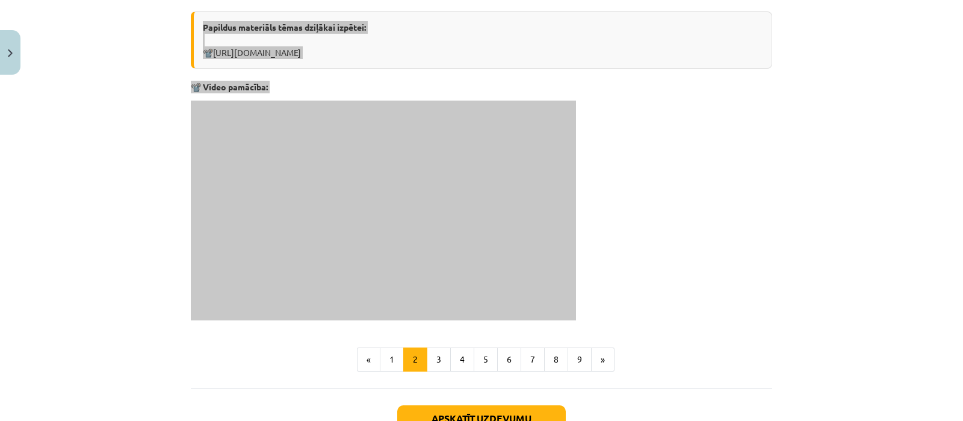
scroll to position [1299, 0]
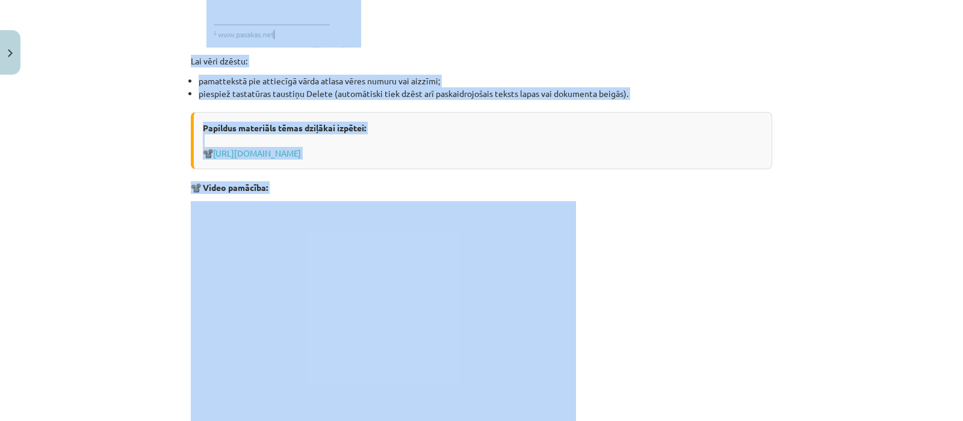
click at [667, 309] on p at bounding box center [482, 311] width 582 height 220
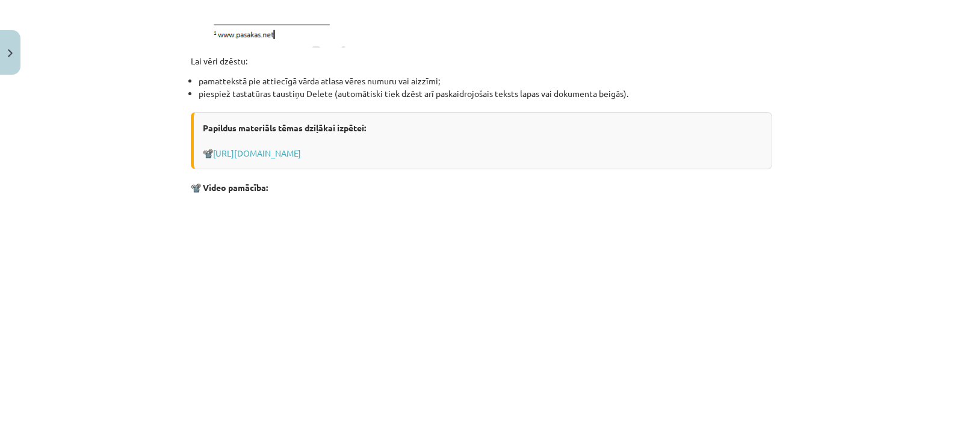
scroll to position [1525, 0]
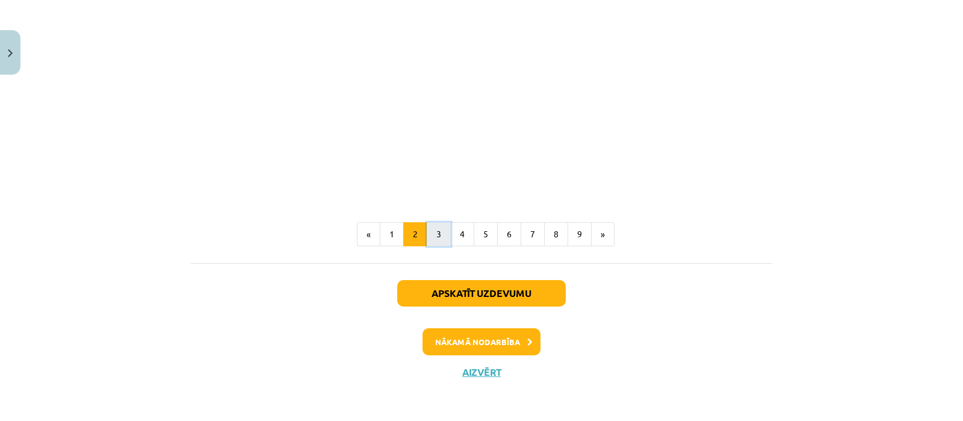
click at [437, 231] on button "3" at bounding box center [439, 234] width 24 height 24
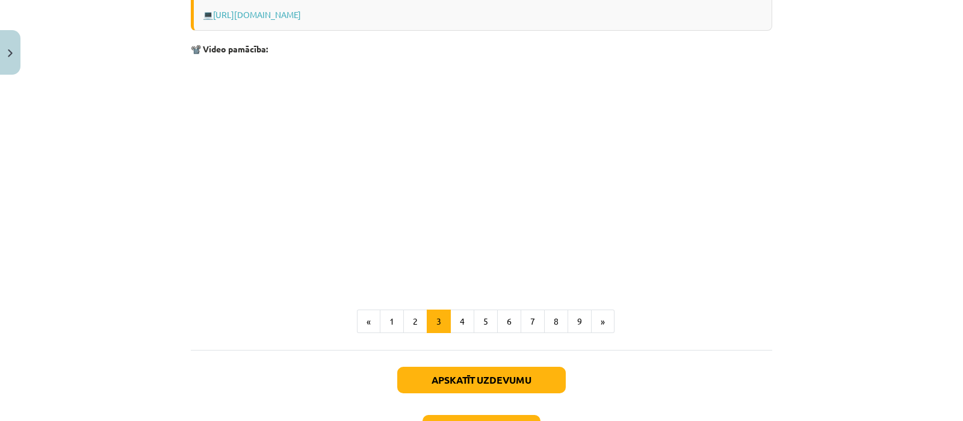
scroll to position [483, 0]
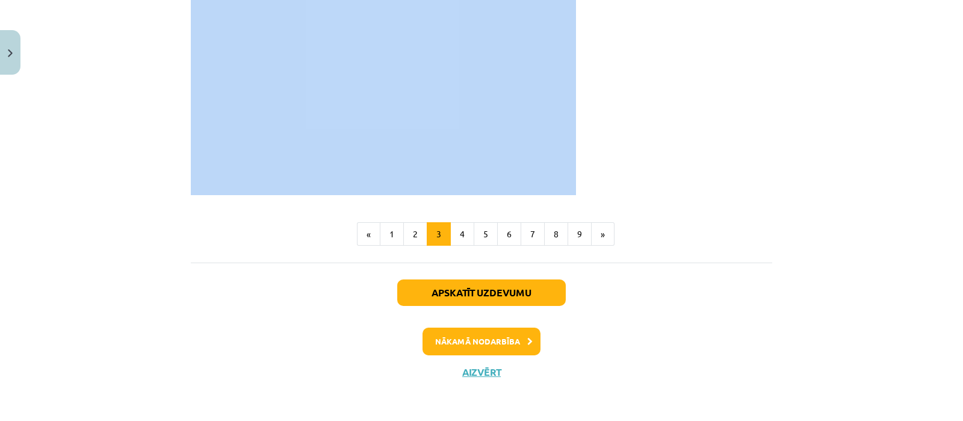
drag, startPoint x: 185, startPoint y: 235, endPoint x: 598, endPoint y: 172, distance: 417.2
copy div "Lapas galvene un kājene Lappuses galvene ( Header ) un kājene ( Footer ) — lent…"
click at [459, 234] on button "4" at bounding box center [462, 234] width 24 height 24
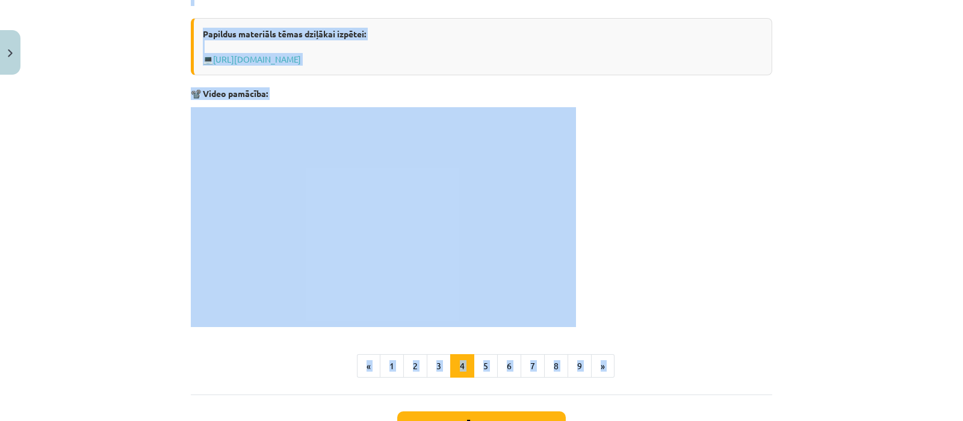
scroll to position [1096, 0]
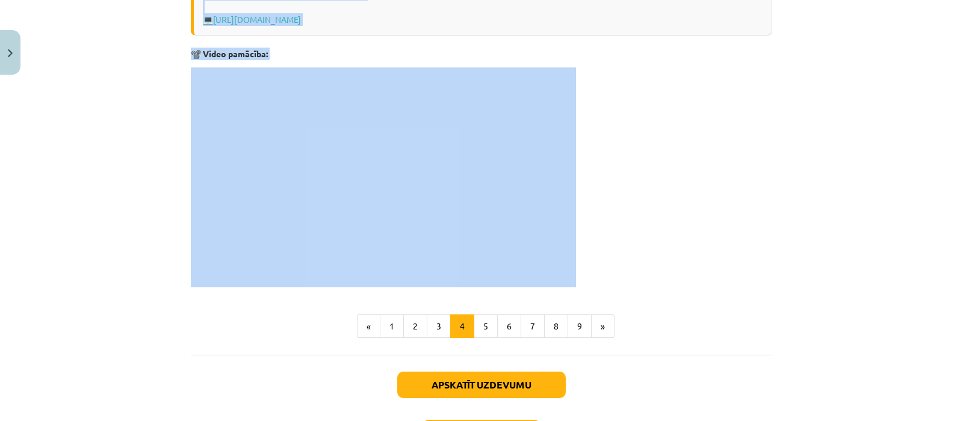
drag, startPoint x: 186, startPoint y: 234, endPoint x: 602, endPoint y: 250, distance: 416.4
copy div "Lapas numura ievietošana Lappušu numurus var pievienot, veidojot dokumenta galv…"
click at [479, 323] on button "5" at bounding box center [486, 326] width 24 height 24
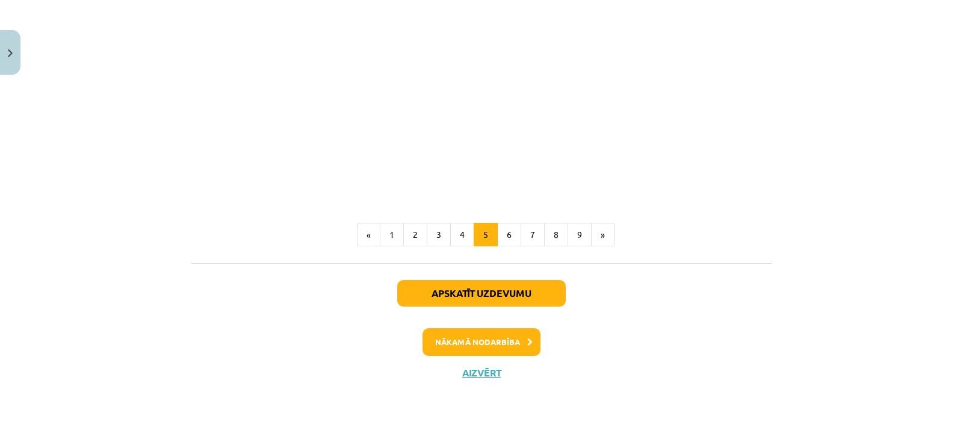
scroll to position [809, 0]
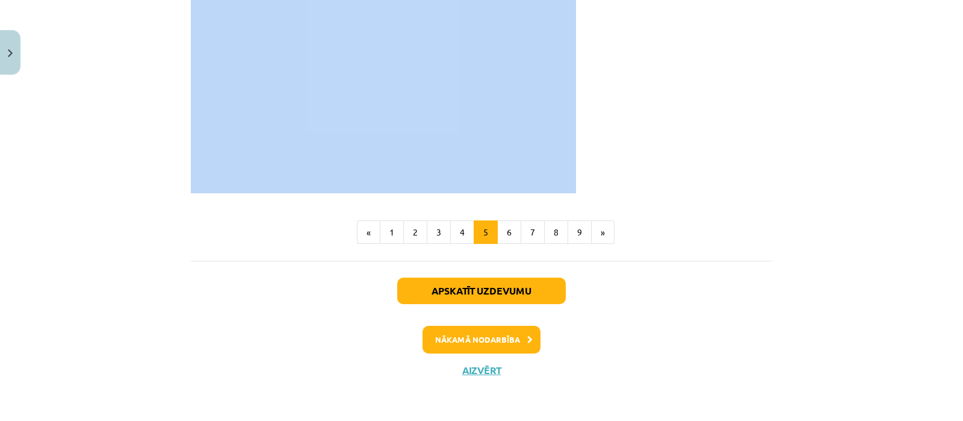
drag, startPoint x: 187, startPoint y: 167, endPoint x: 578, endPoint y: 169, distance: 391.4
copy div "Rakstzīmju un rindkopu noformējuma dublēšana Rakstzīmju formātu var kopēt, izma…"
click at [506, 231] on button "6" at bounding box center [509, 232] width 24 height 24
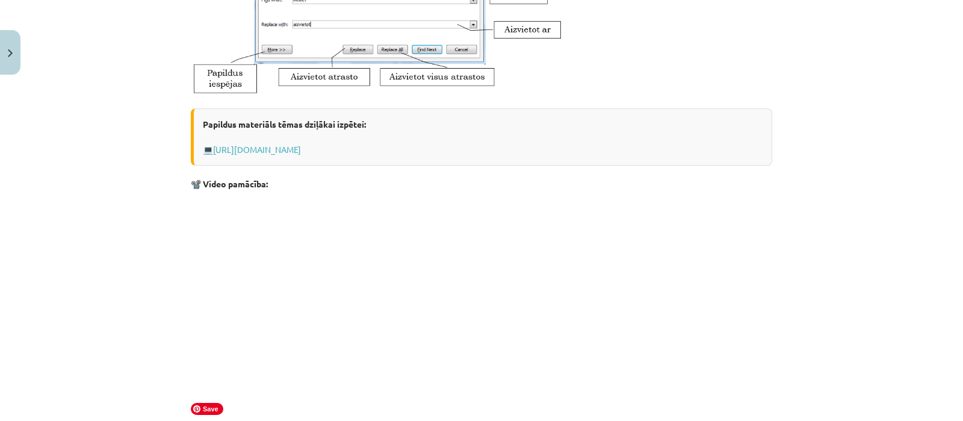
scroll to position [719, 0]
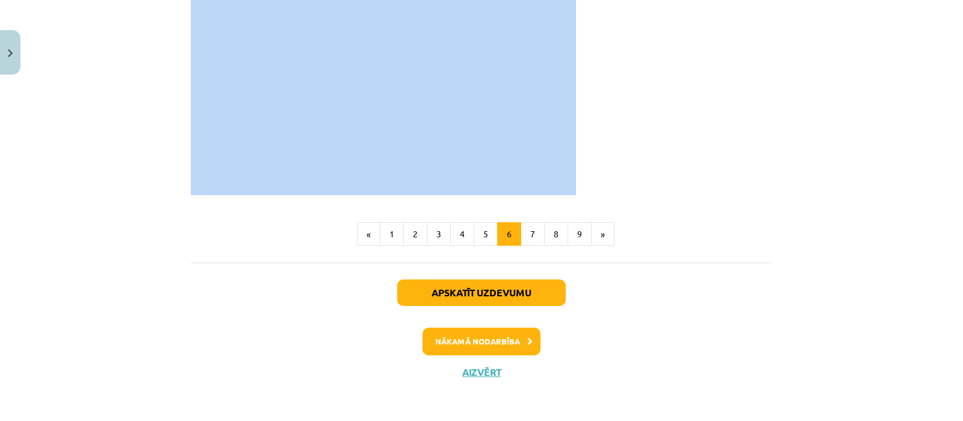
drag, startPoint x: 186, startPoint y: 171, endPoint x: 586, endPoint y: 185, distance: 400.0
copy div "Rakstzīmju meklēšana un aizvietošana Dažkārt darbā ar dokumentiem rodas vajadzī…"
click at [529, 236] on button "7" at bounding box center [533, 234] width 24 height 24
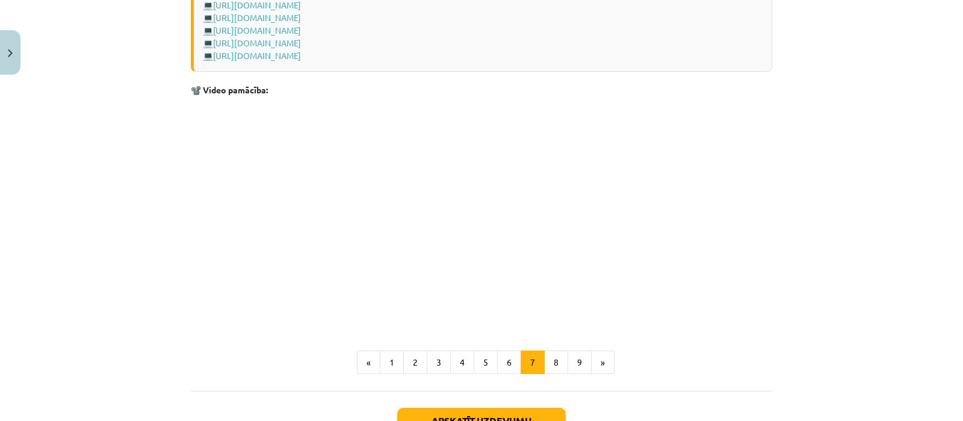
scroll to position [1073, 0]
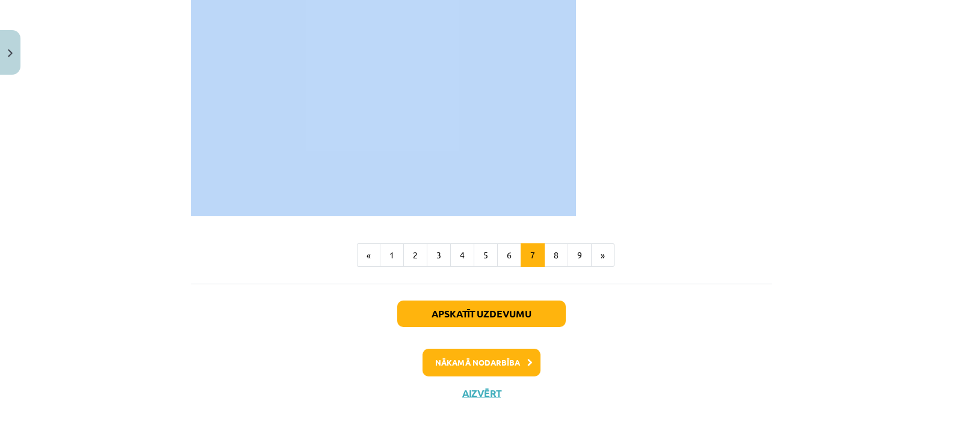
drag, startPoint x: 185, startPoint y: 172, endPoint x: 592, endPoint y: 206, distance: 408.5
copy div "Virsrakstu stilu lietošana Tiešā formatējuma vietā dokumenta formatēšanai izman…"
click at [553, 251] on button "8" at bounding box center [556, 255] width 24 height 24
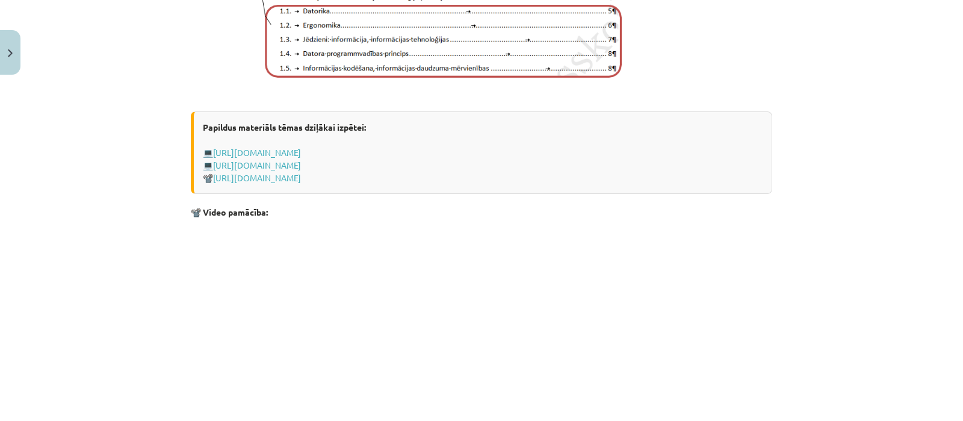
scroll to position [816, 0]
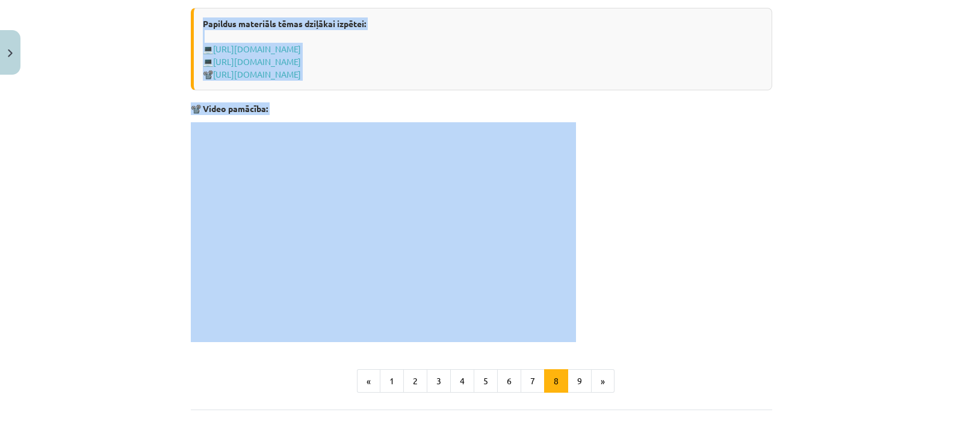
drag, startPoint x: 187, startPoint y: 95, endPoint x: 577, endPoint y: 338, distance: 460.1
copy div "Dokumenta satura rādītāja veidošana Lai veidotu satura rādītāju, katra līmeņa n…"
click at [572, 390] on button "9" at bounding box center [580, 381] width 24 height 24
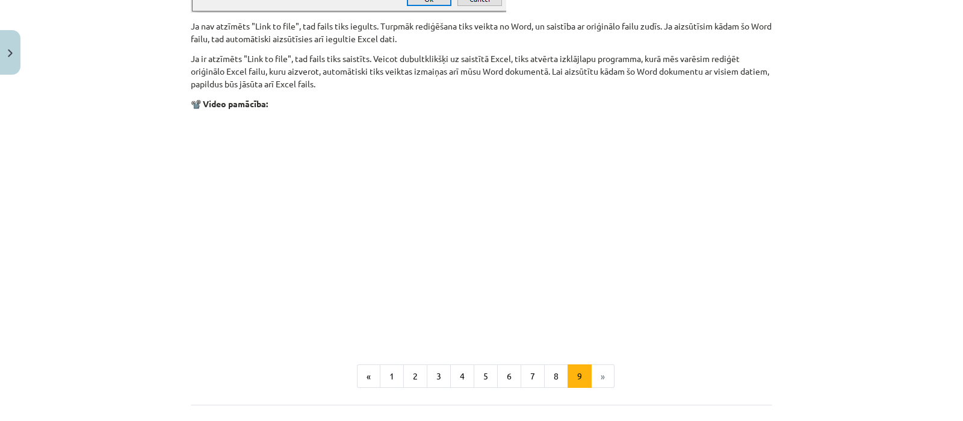
scroll to position [1456, 0]
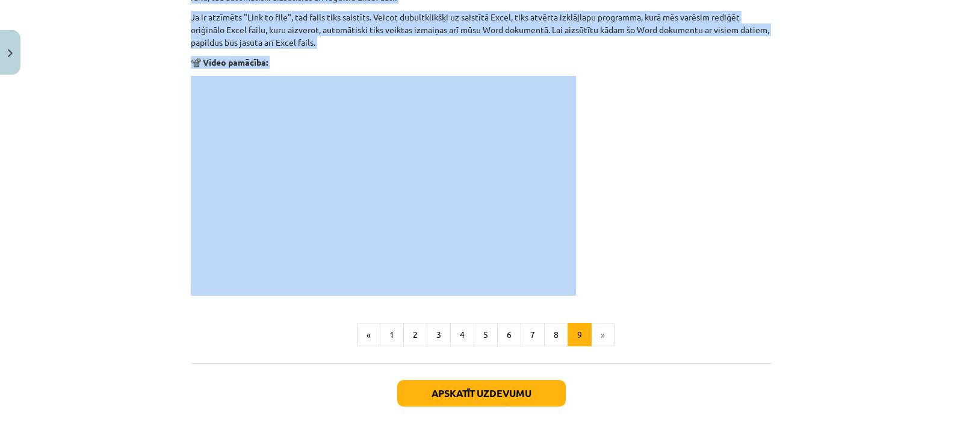
drag, startPoint x: 185, startPoint y: 171, endPoint x: 586, endPoint y: 272, distance: 413.6
copy div "Saistīti un iegulti objekti Reizēm rodas vajadzība Word dokumentā ienest datus …"
click at [637, 200] on p at bounding box center [482, 186] width 582 height 220
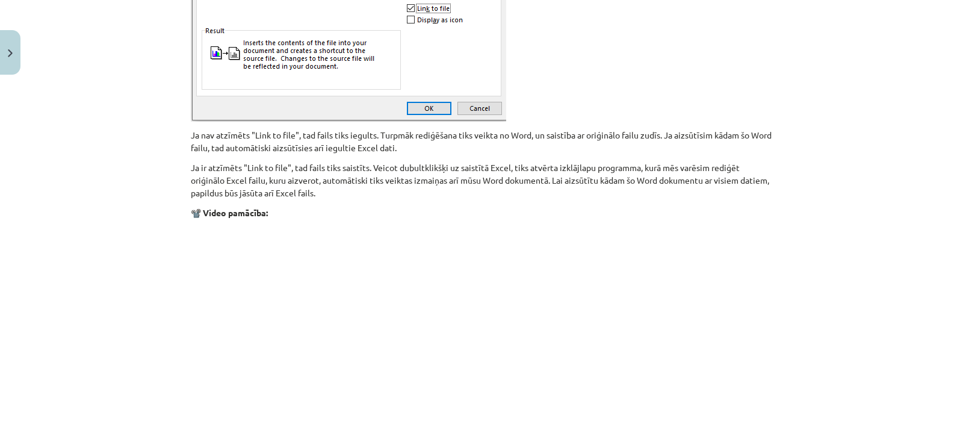
scroll to position [1155, 0]
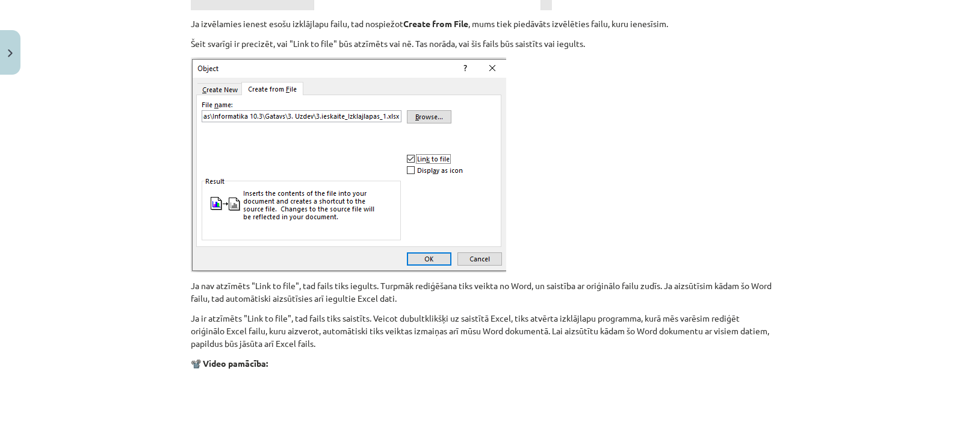
click at [631, 254] on p at bounding box center [482, 164] width 582 height 215
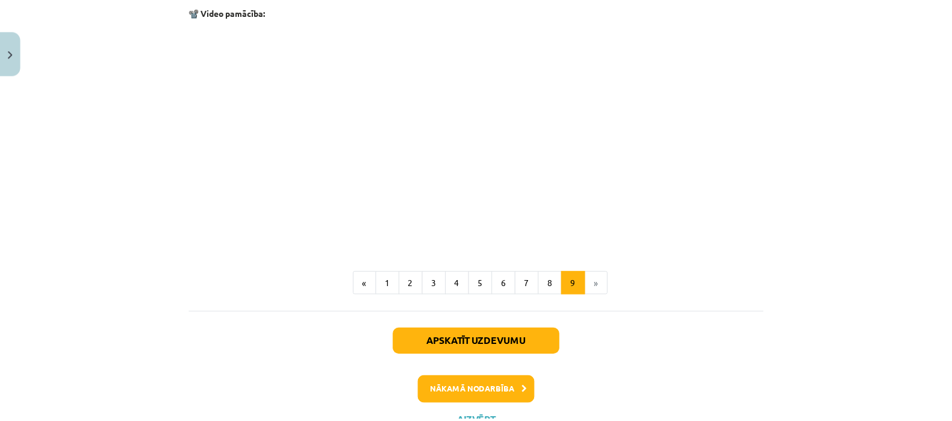
scroll to position [1532, 0]
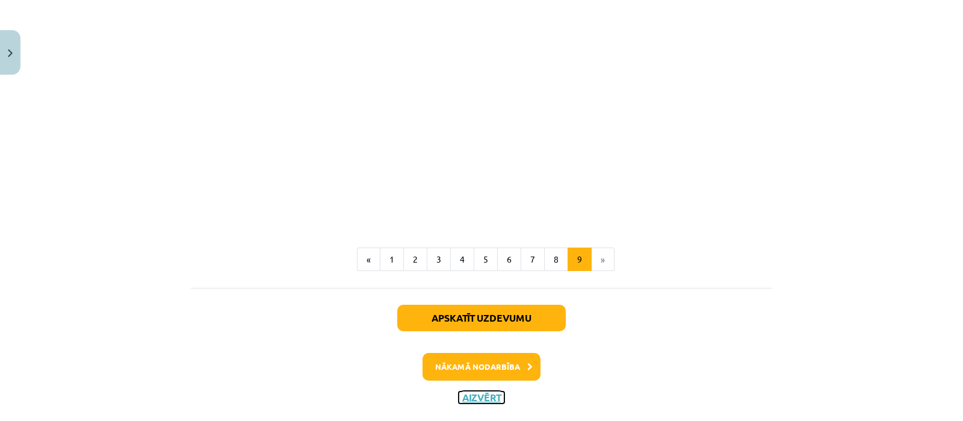
click at [477, 392] on button "Aizvērt" at bounding box center [482, 397] width 46 height 12
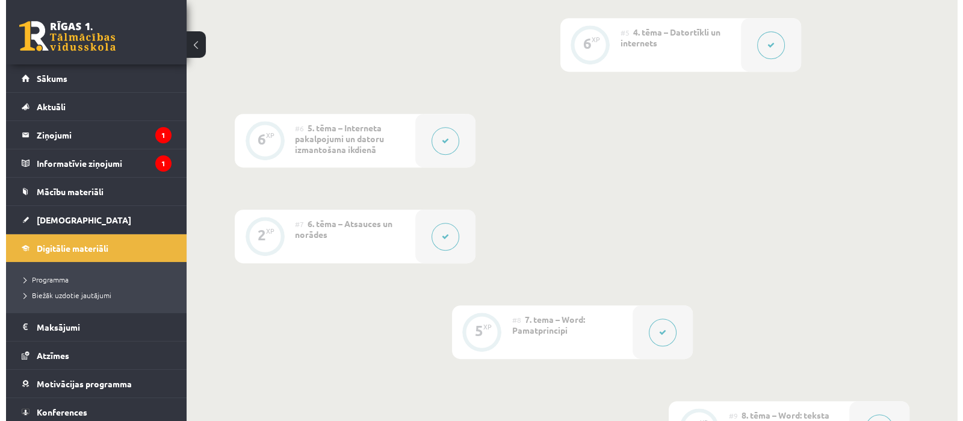
scroll to position [753, 0]
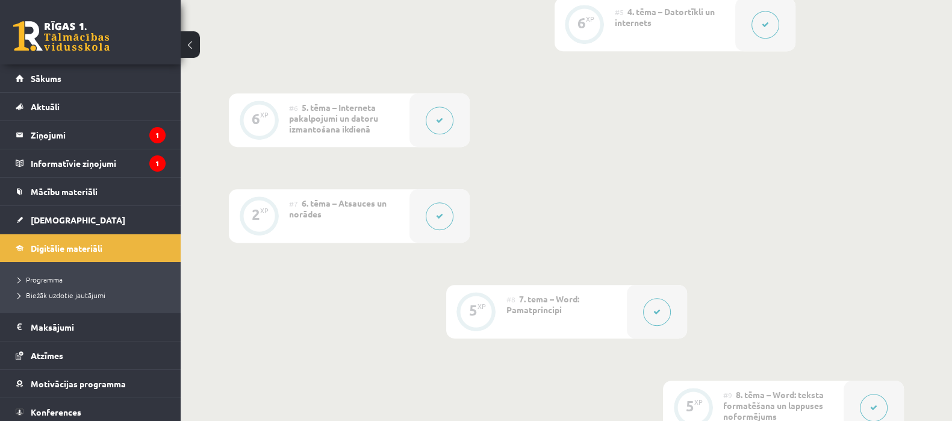
click at [659, 311] on icon at bounding box center [656, 311] width 7 height 7
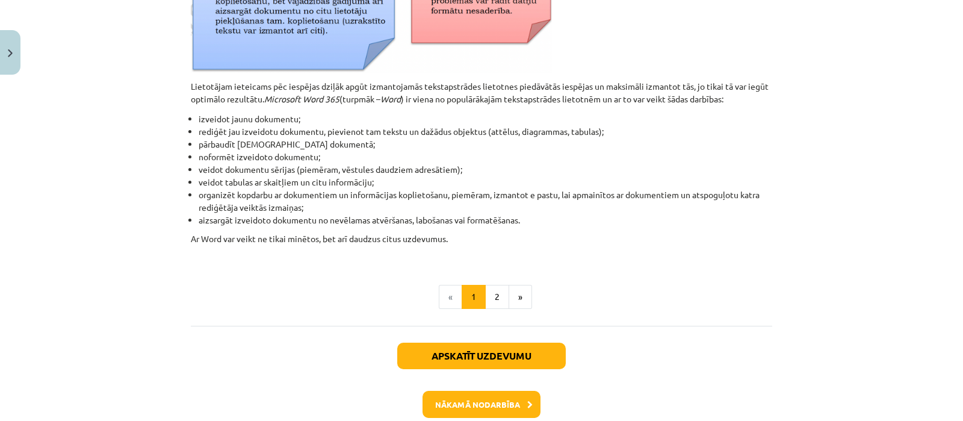
scroll to position [618, 0]
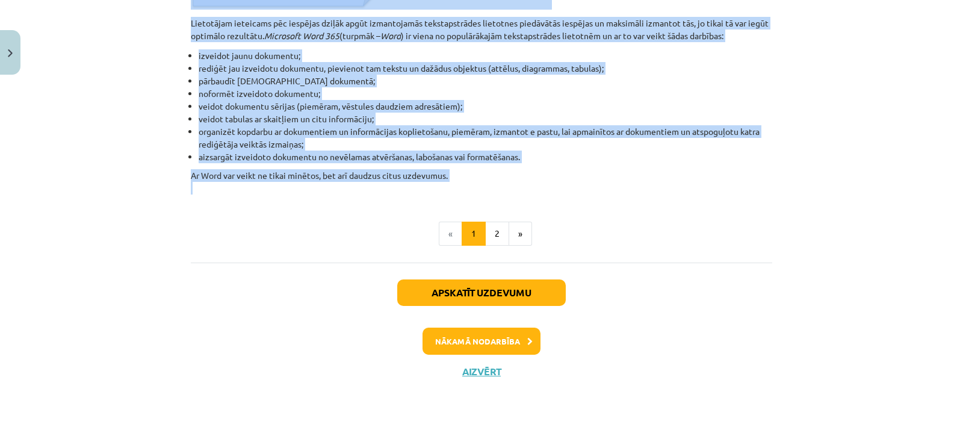
drag, startPoint x: 186, startPoint y: 233, endPoint x: 545, endPoint y: 181, distance: 362.6
copy div "Datorizētas teksta apstrādes pamatprincipi Tekstapstrādes lietotne paredzēta te…"
click at [492, 227] on button "2" at bounding box center [497, 234] width 24 height 24
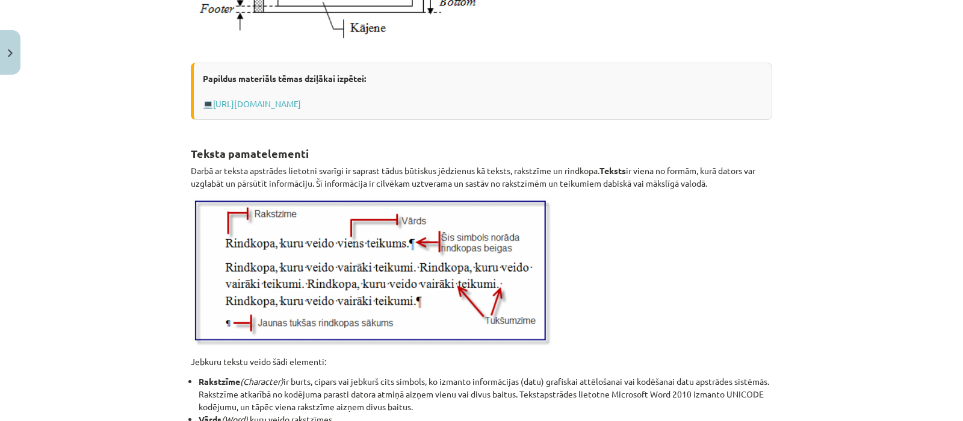
scroll to position [1445, 0]
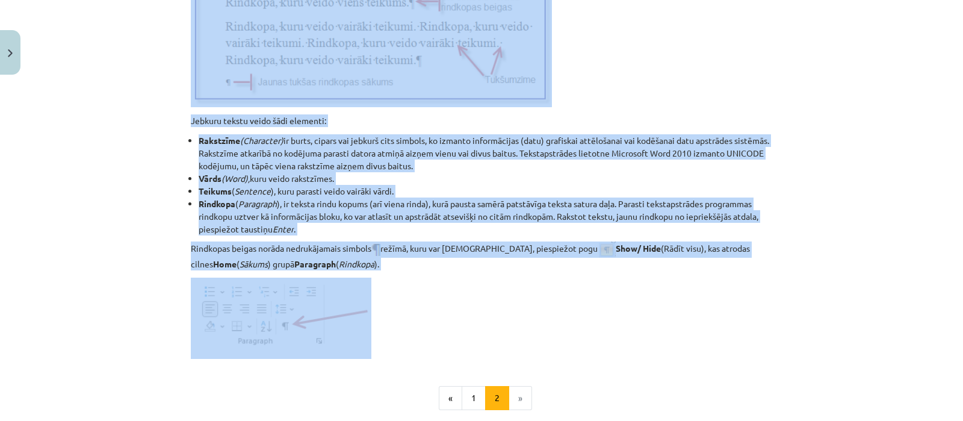
drag, startPoint x: 185, startPoint y: 237, endPoint x: 428, endPoint y: 349, distance: 267.2
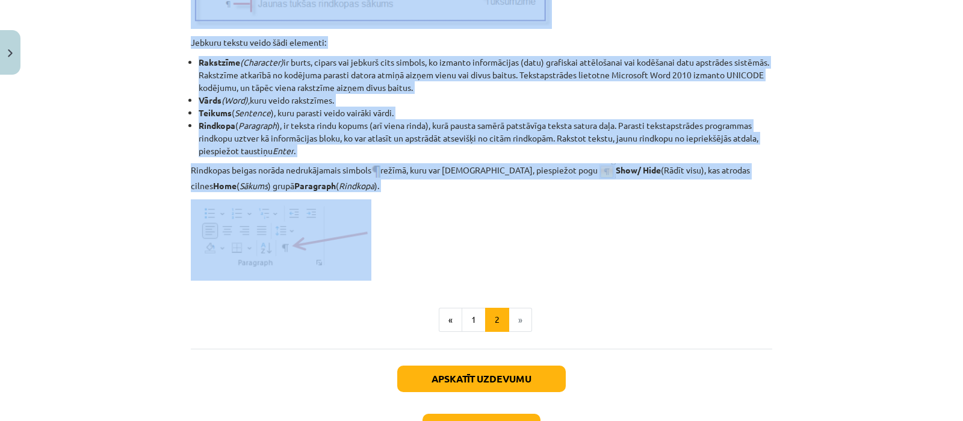
scroll to position [1596, 0]
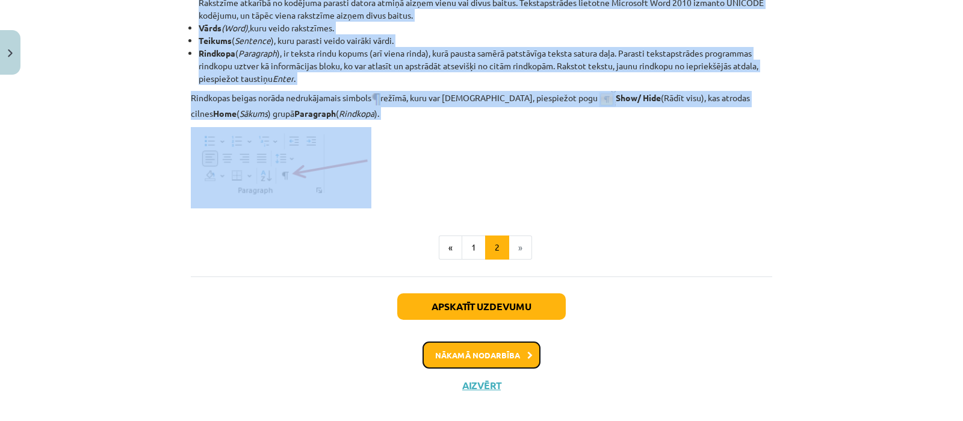
click at [476, 352] on button "Nākamā nodarbība" at bounding box center [482, 355] width 118 height 28
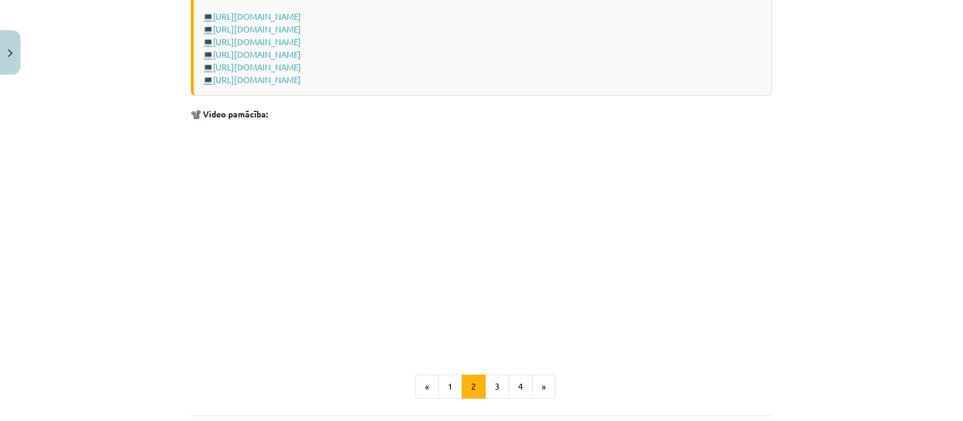
scroll to position [1916, 0]
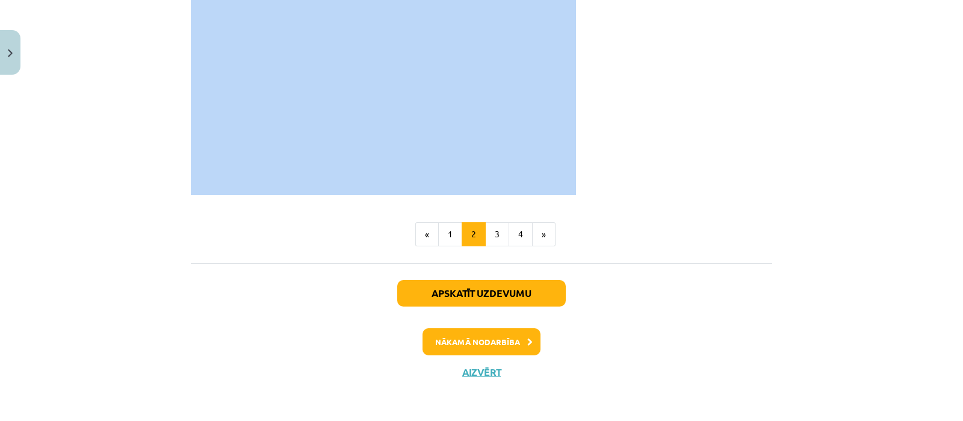
drag, startPoint x: 187, startPoint y: 207, endPoint x: 581, endPoint y: 167, distance: 396.3
click at [491, 233] on button "3" at bounding box center [497, 234] width 24 height 24
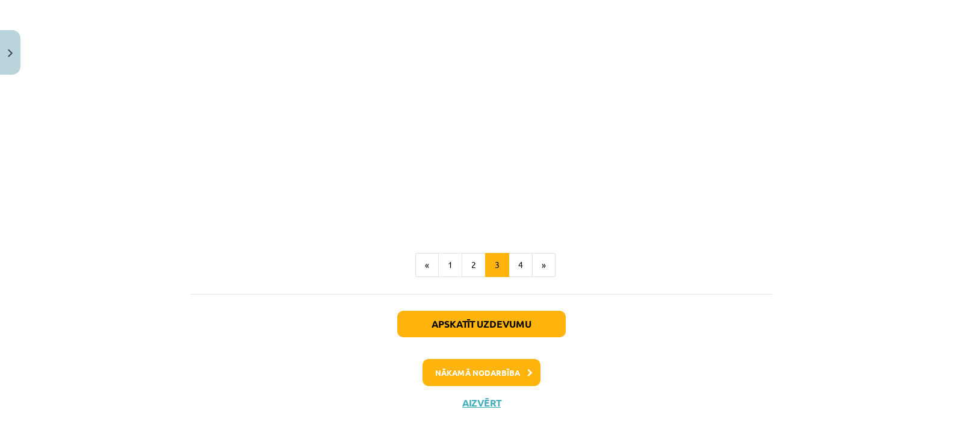
scroll to position [2027, 0]
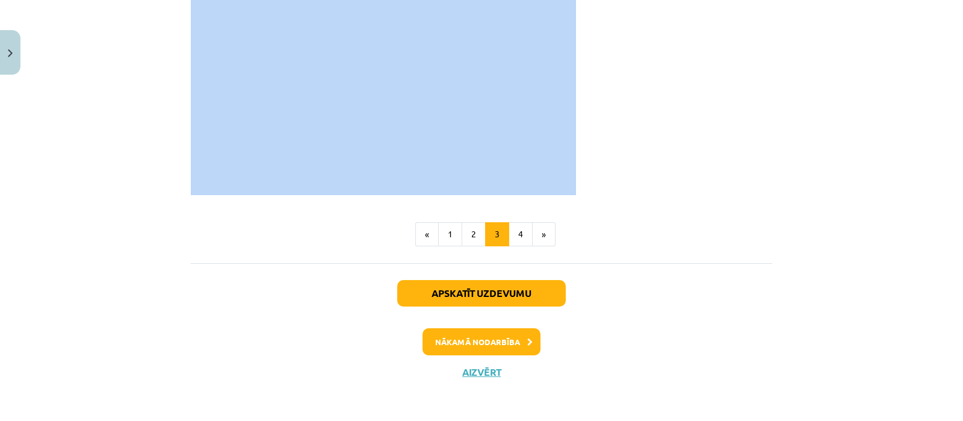
drag, startPoint x: 186, startPoint y: 170, endPoint x: 596, endPoint y: 171, distance: 410.0
click at [446, 230] on button "1" at bounding box center [450, 234] width 24 height 24
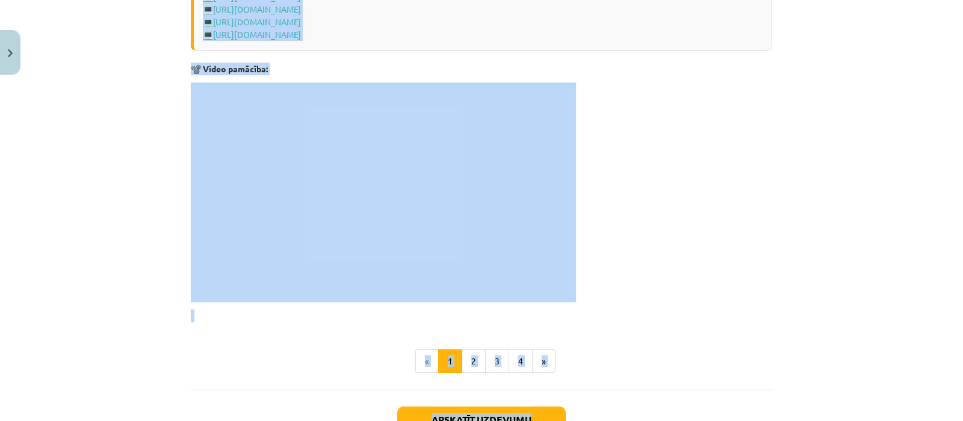
scroll to position [2364, 0]
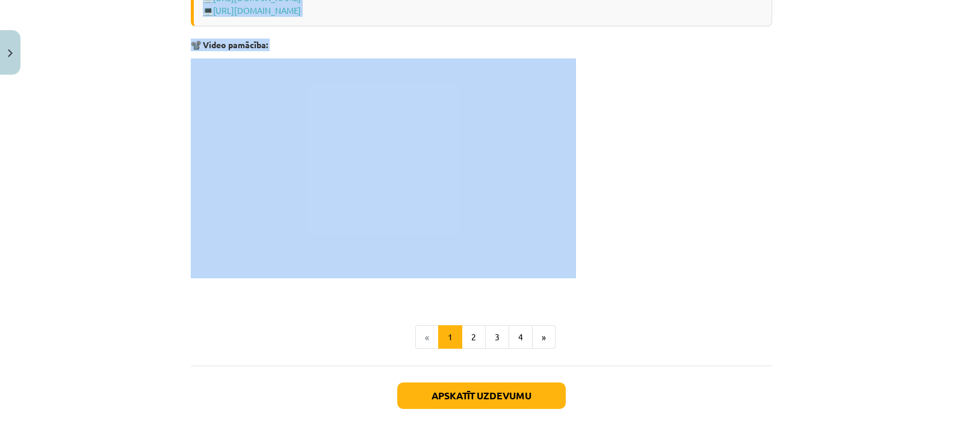
drag, startPoint x: 185, startPoint y: 92, endPoint x: 581, endPoint y: 266, distance: 432.2
click at [515, 334] on button "4" at bounding box center [521, 337] width 24 height 24
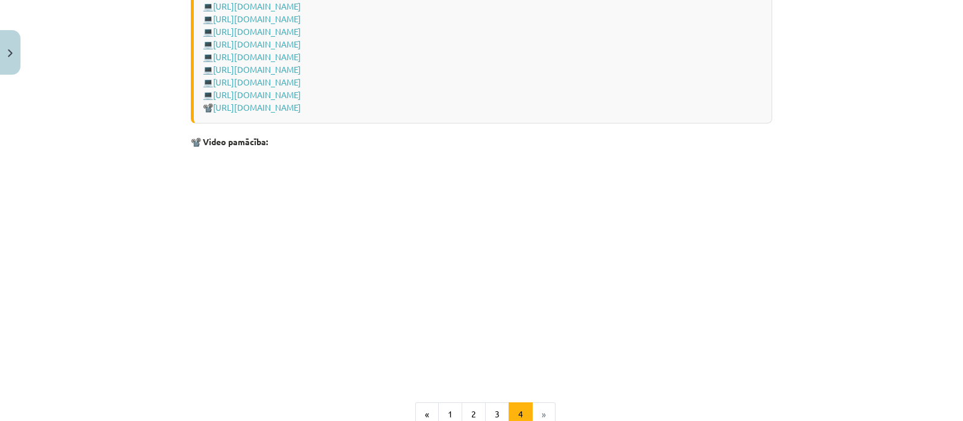
scroll to position [1854, 0]
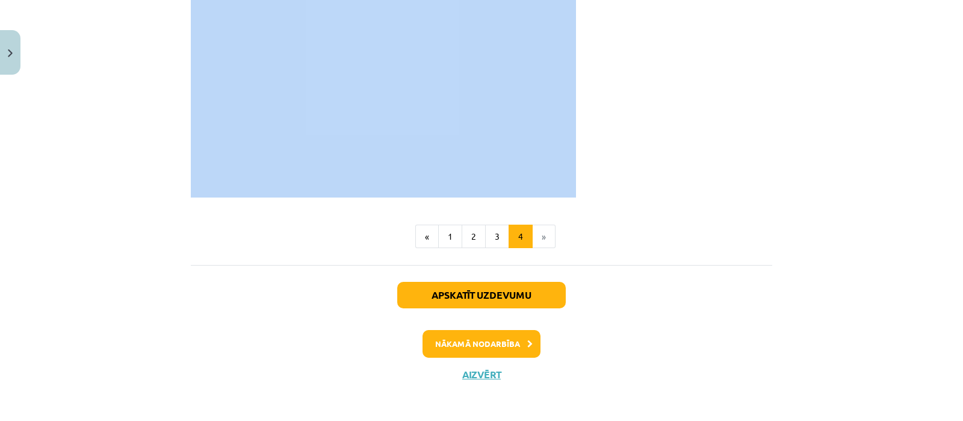
drag, startPoint x: 184, startPoint y: 94, endPoint x: 597, endPoint y: 188, distance: 423.6
click at [462, 336] on button "Nākamā nodarbība" at bounding box center [482, 344] width 118 height 28
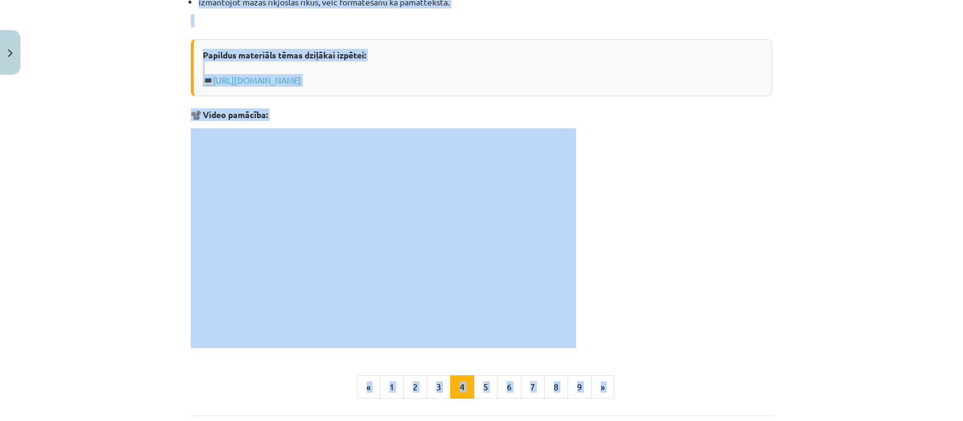
scroll to position [1099, 0]
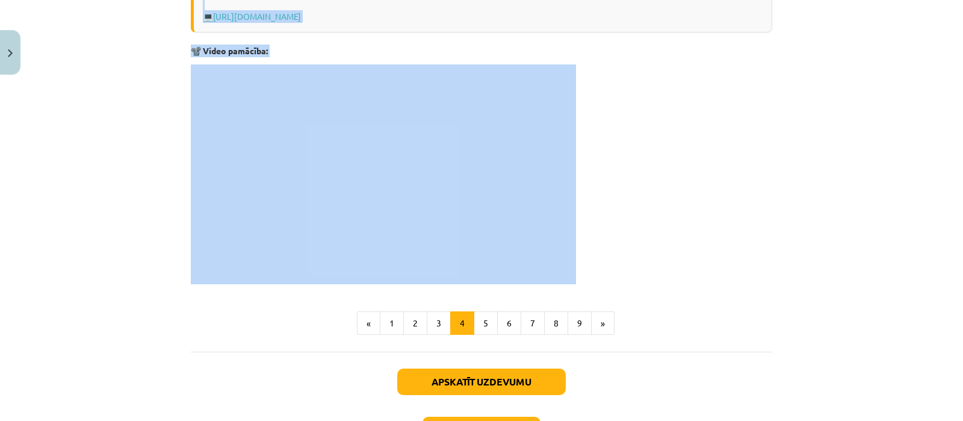
drag, startPoint x: 186, startPoint y: 203, endPoint x: 587, endPoint y: 261, distance: 405.2
click at [434, 320] on button "3" at bounding box center [439, 323] width 24 height 24
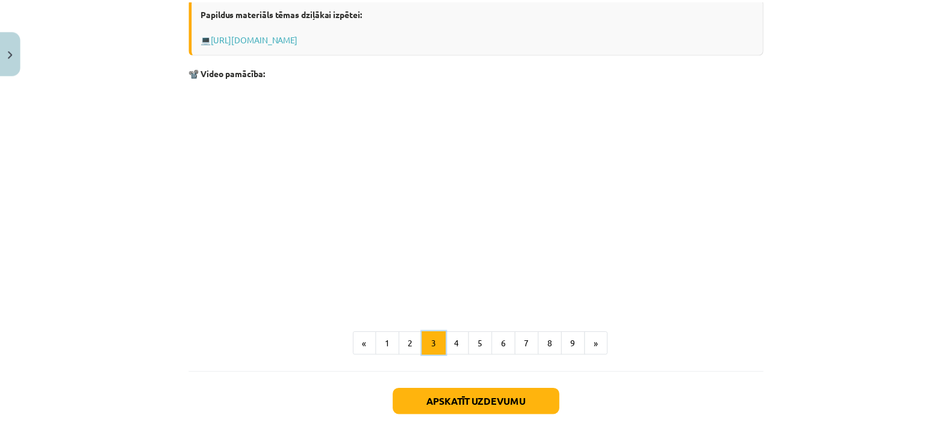
scroll to position [483, 0]
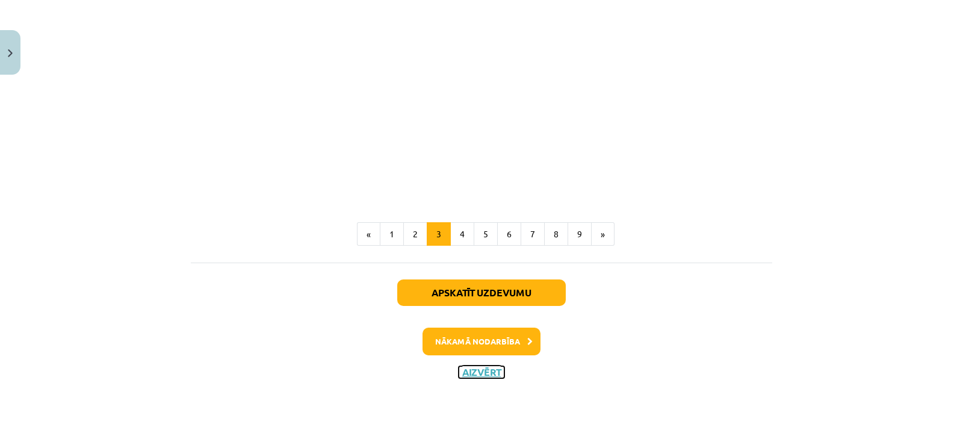
click at [482, 369] on button "Aizvērt" at bounding box center [482, 372] width 46 height 12
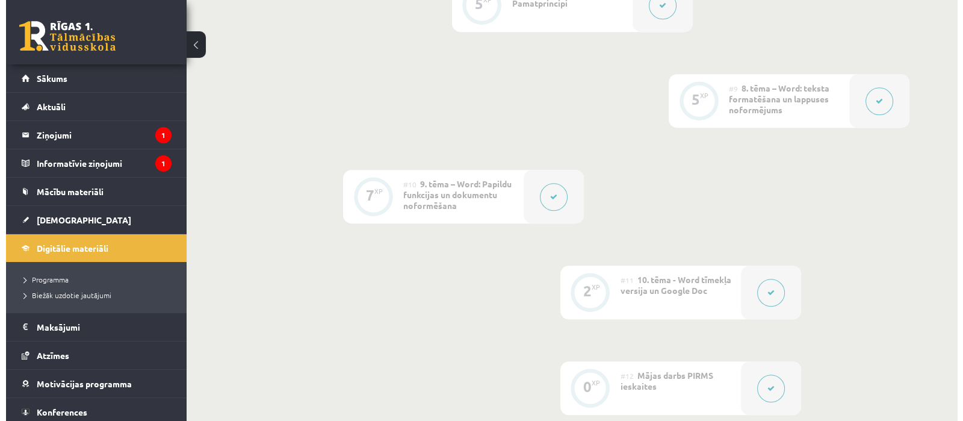
scroll to position [1128, 0]
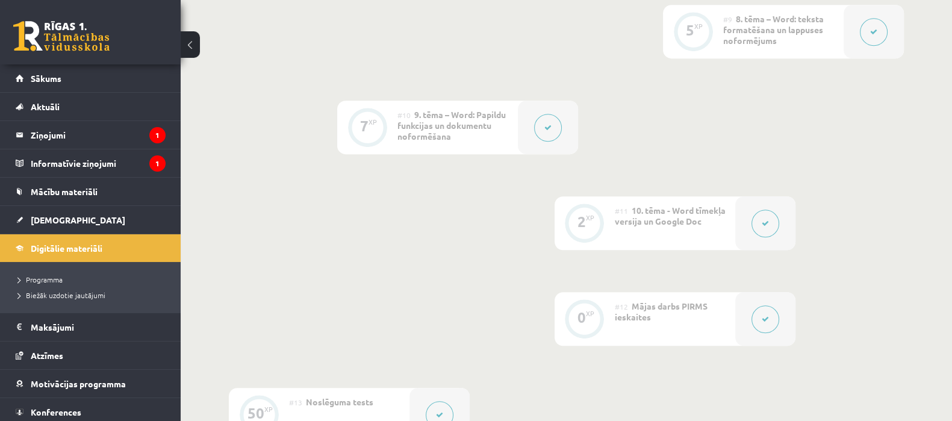
click at [767, 223] on icon at bounding box center [765, 223] width 7 height 7
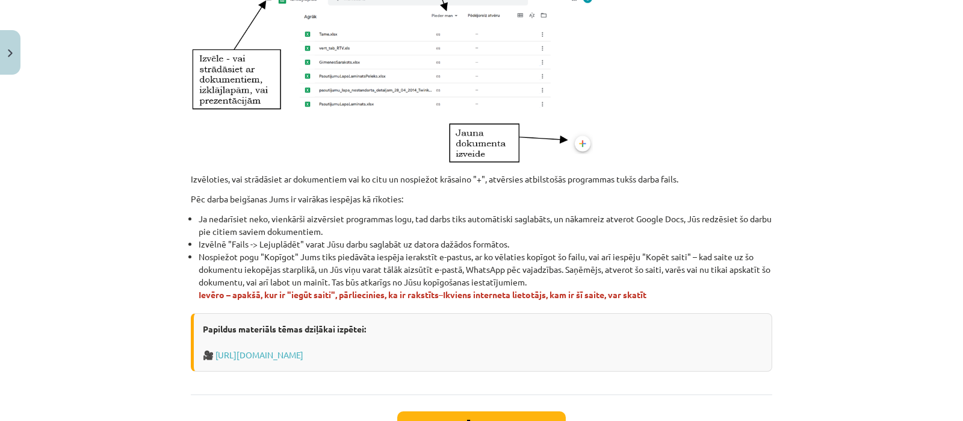
scroll to position [779, 0]
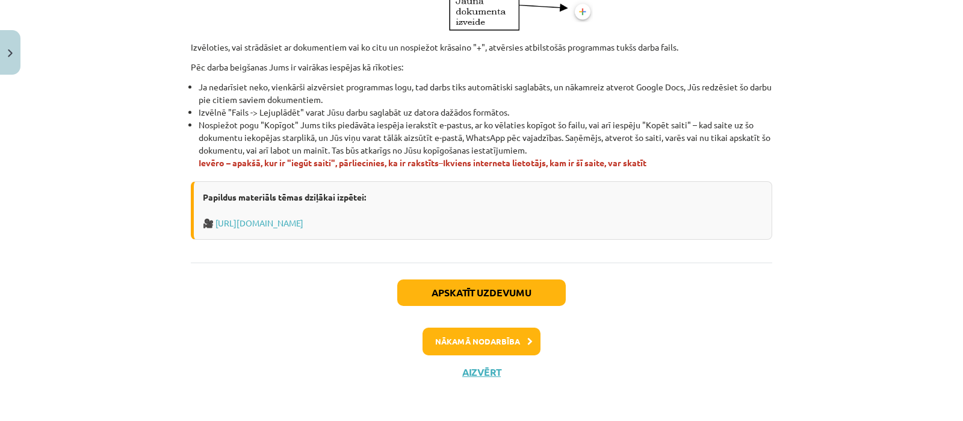
drag, startPoint x: 185, startPoint y: 236, endPoint x: 494, endPoint y: 234, distance: 308.9
click at [523, 203] on div "Papildus materiāls tēmas dziļākai izpētei: 🎥 https://www.tavaklase.lv/video/kop…" at bounding box center [482, 210] width 582 height 58
click at [484, 341] on button "Nākamā nodarbība" at bounding box center [482, 342] width 118 height 28
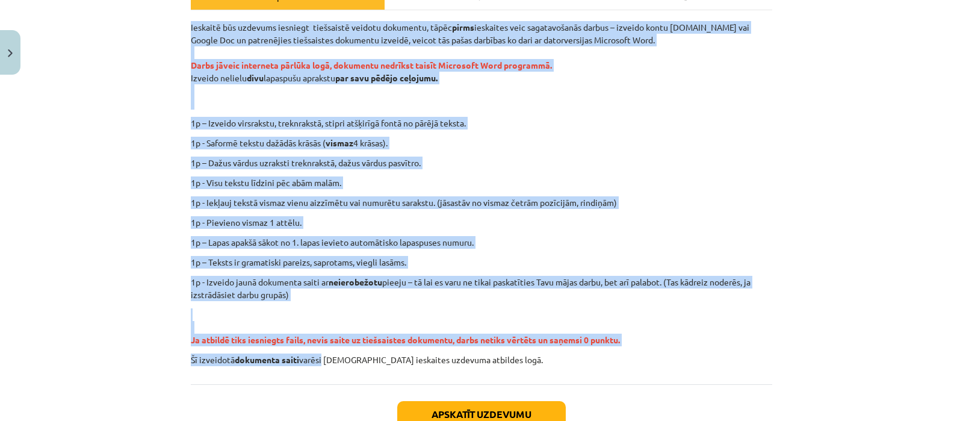
scroll to position [255, 0]
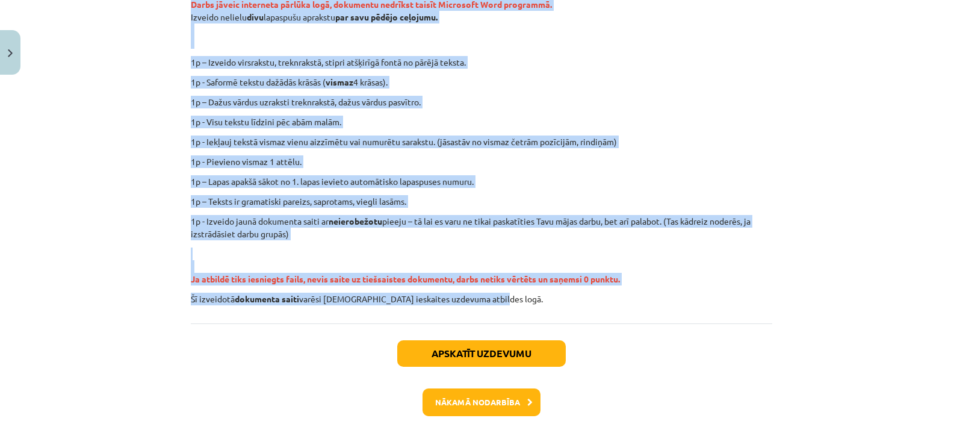
drag, startPoint x: 186, startPoint y: 190, endPoint x: 524, endPoint y: 305, distance: 356.6
click at [524, 305] on div "Ieskaitē būs uzdevums iesniegt tiešsaistē veidotu dokumentu, tāpēc pirms ieskai…" at bounding box center [482, 136] width 582 height 374
click at [626, 140] on p "1p - Iekļauj tekstā vismaz vienu aizzīmētu vai numurētu sarakstu. (jāsastāv no …" at bounding box center [482, 141] width 582 height 13
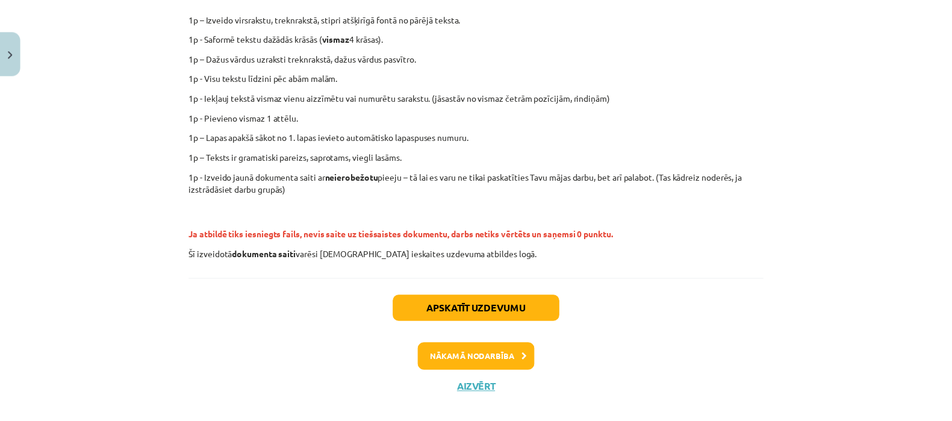
scroll to position [316, 0]
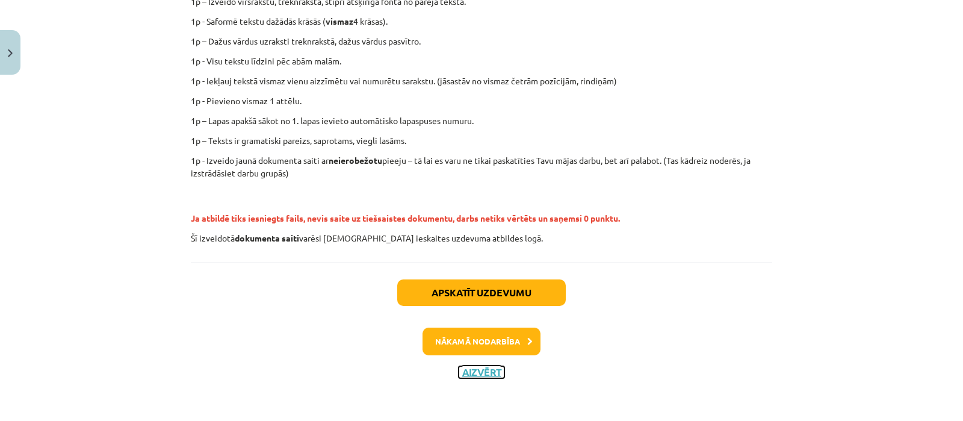
click at [470, 371] on button "Aizvērt" at bounding box center [482, 372] width 46 height 12
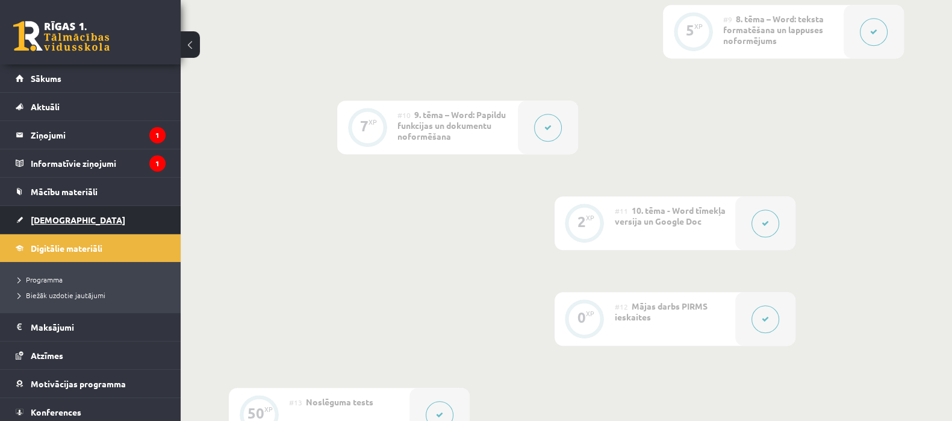
click at [51, 217] on span "[DEMOGRAPHIC_DATA]" at bounding box center [78, 219] width 95 height 11
